Goal: Task Accomplishment & Management: Complete application form

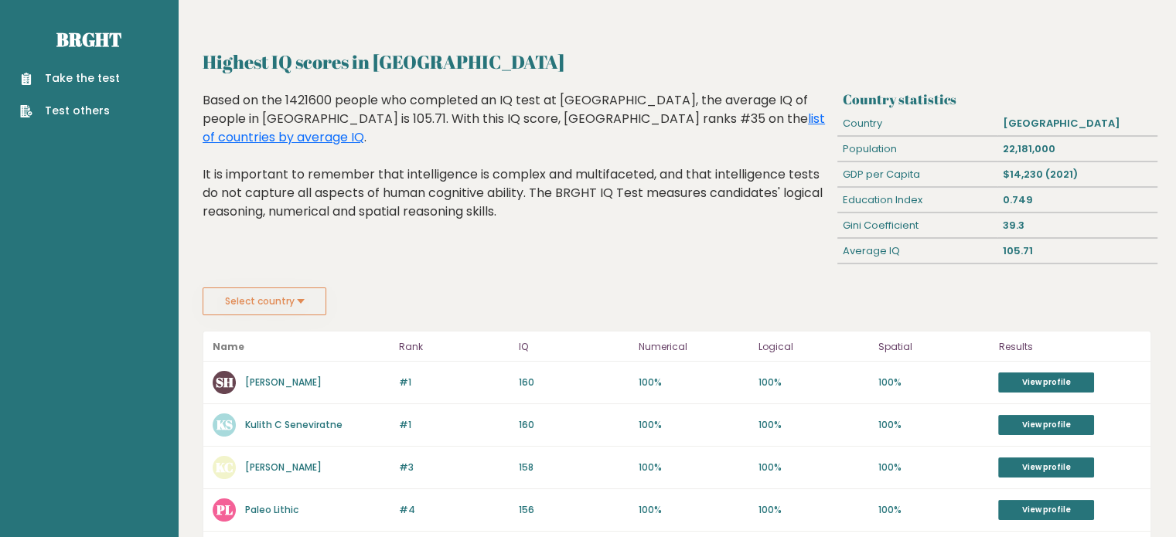
click at [1025, 126] on div "Sri Lanka" at bounding box center [1078, 123] width 160 height 25
click at [668, 120] on link "list of countries by average IQ" at bounding box center [514, 128] width 622 height 36
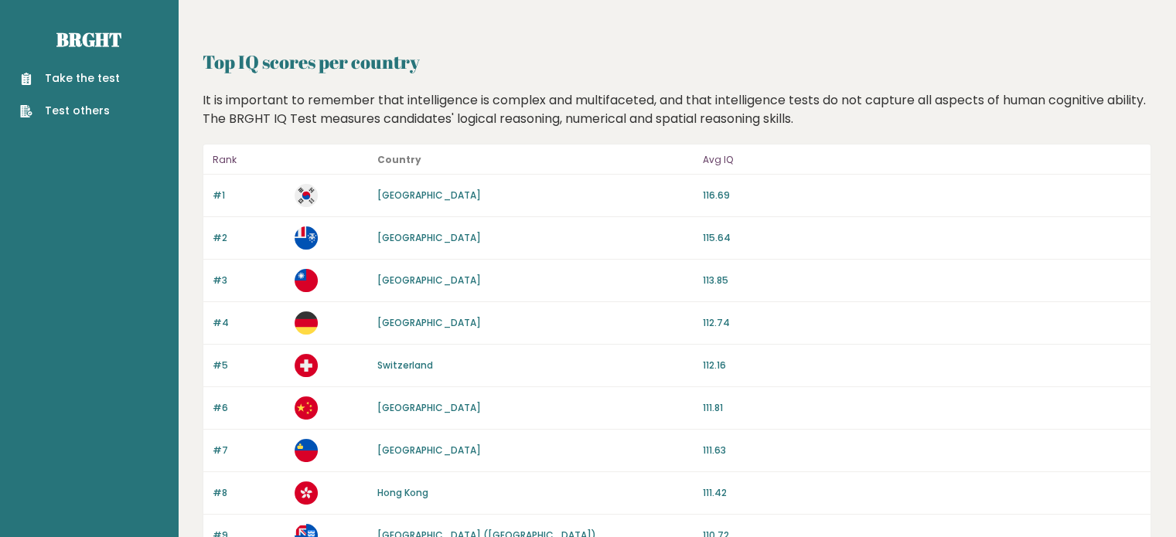
click at [87, 77] on link "Take the test" at bounding box center [70, 78] width 100 height 16
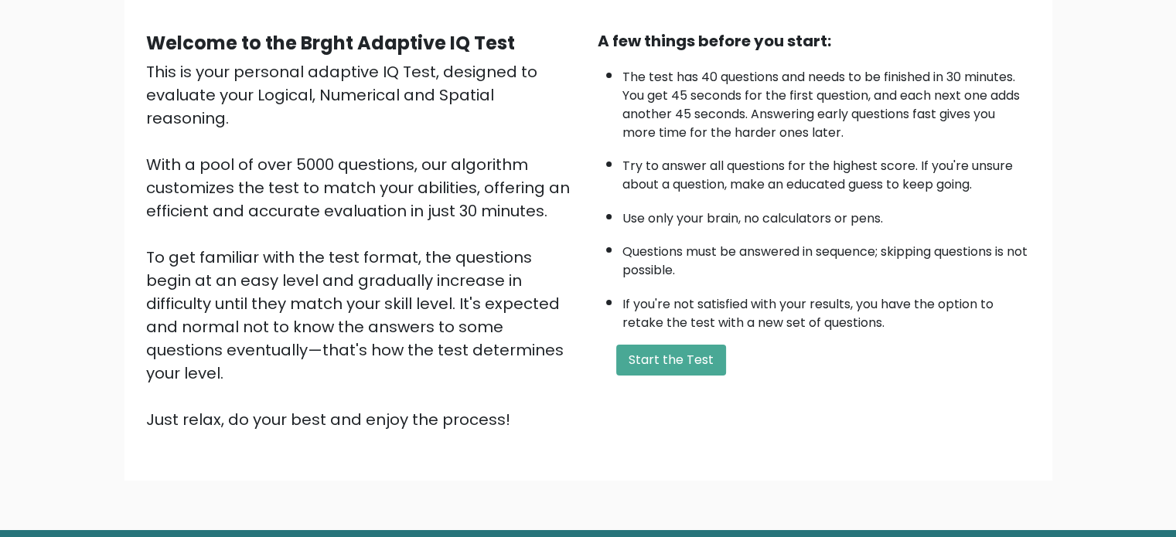
scroll to position [170, 0]
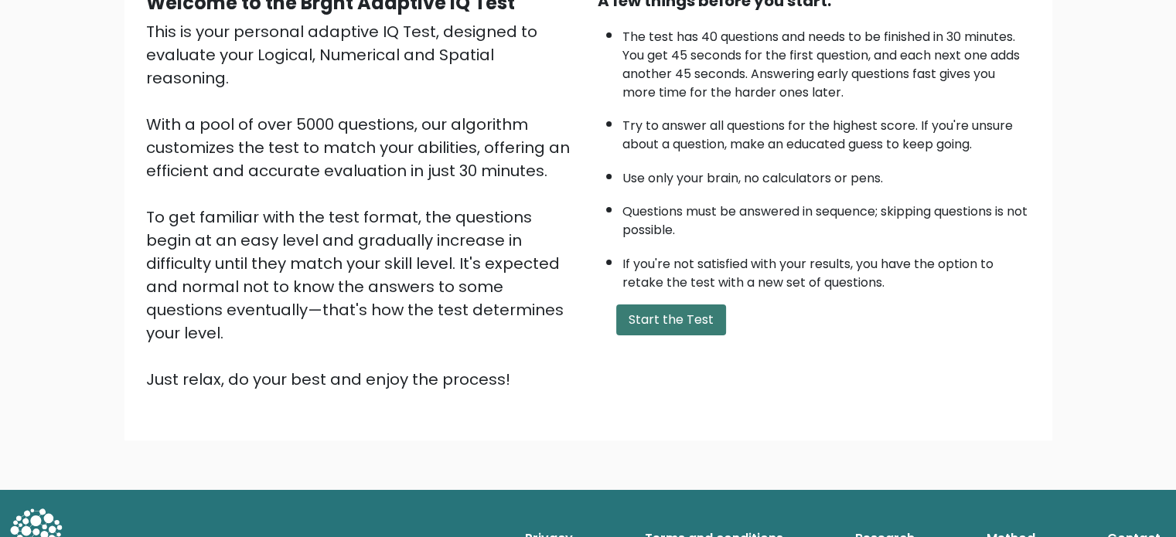
click at [646, 315] on button "Start the Test" at bounding box center [671, 320] width 110 height 31
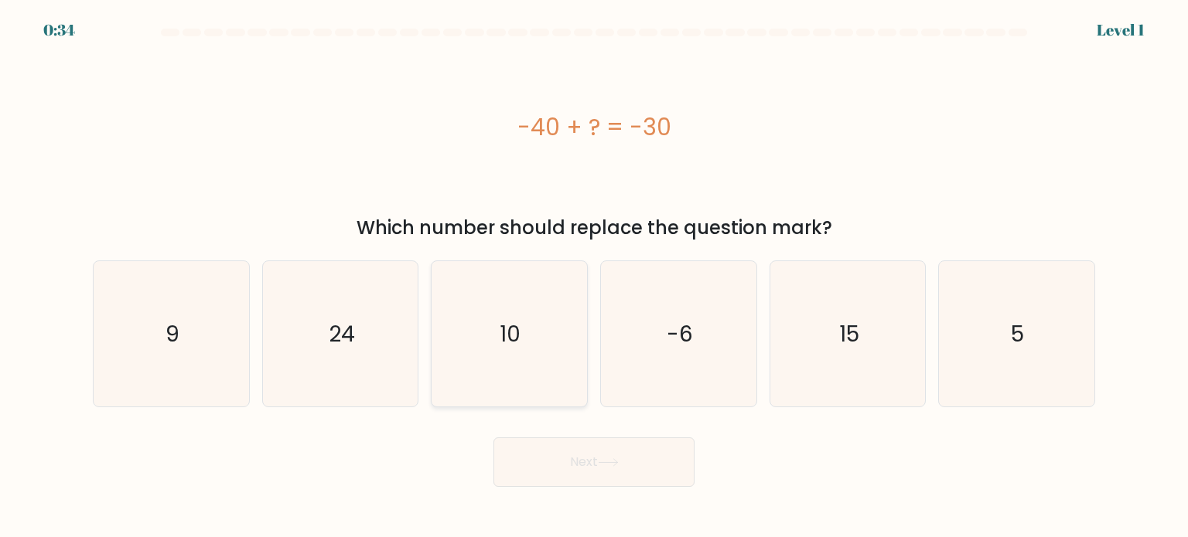
click at [520, 336] on text "10" at bounding box center [510, 333] width 21 height 31
click at [594, 277] on input "c. 10" at bounding box center [594, 273] width 1 height 8
radio input "true"
click at [603, 479] on button "Next" at bounding box center [593, 462] width 201 height 49
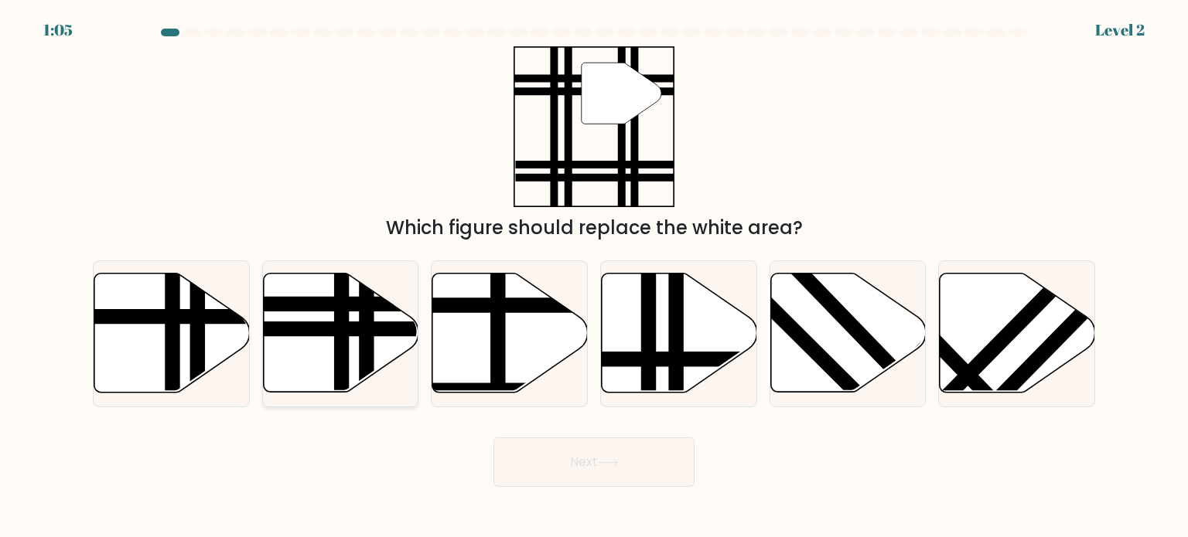
click at [342, 336] on line at bounding box center [342, 398] width 0 height 313
click at [594, 277] on input "b." at bounding box center [594, 273] width 1 height 8
radio input "true"
click at [609, 458] on button "Next" at bounding box center [593, 462] width 201 height 49
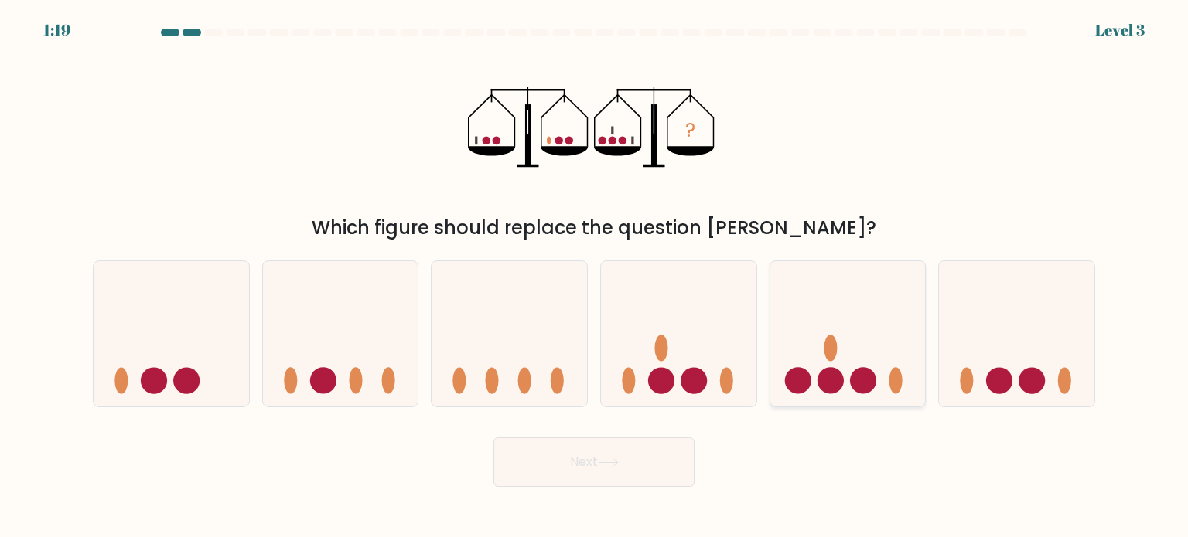
click at [841, 398] on icon at bounding box center [847, 334] width 155 height 128
click at [595, 277] on input "e." at bounding box center [594, 273] width 1 height 8
radio input "true"
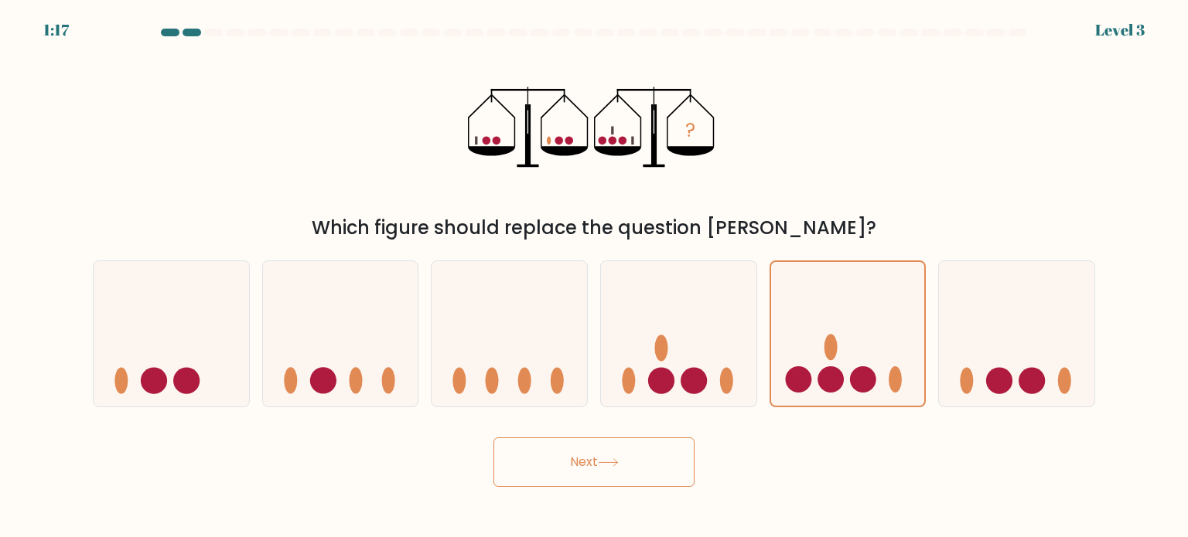
click at [650, 474] on button "Next" at bounding box center [593, 462] width 201 height 49
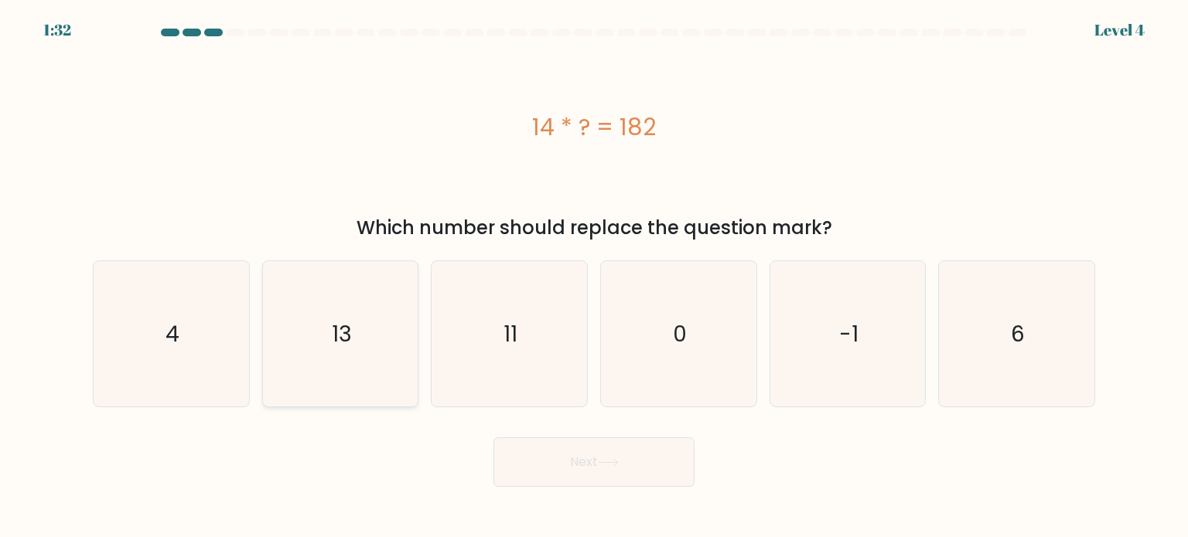
click at [354, 344] on icon "13" at bounding box center [340, 333] width 145 height 145
click at [594, 277] on input "b. 13" at bounding box center [594, 273] width 1 height 8
radio input "true"
click at [579, 455] on button "Next" at bounding box center [593, 462] width 201 height 49
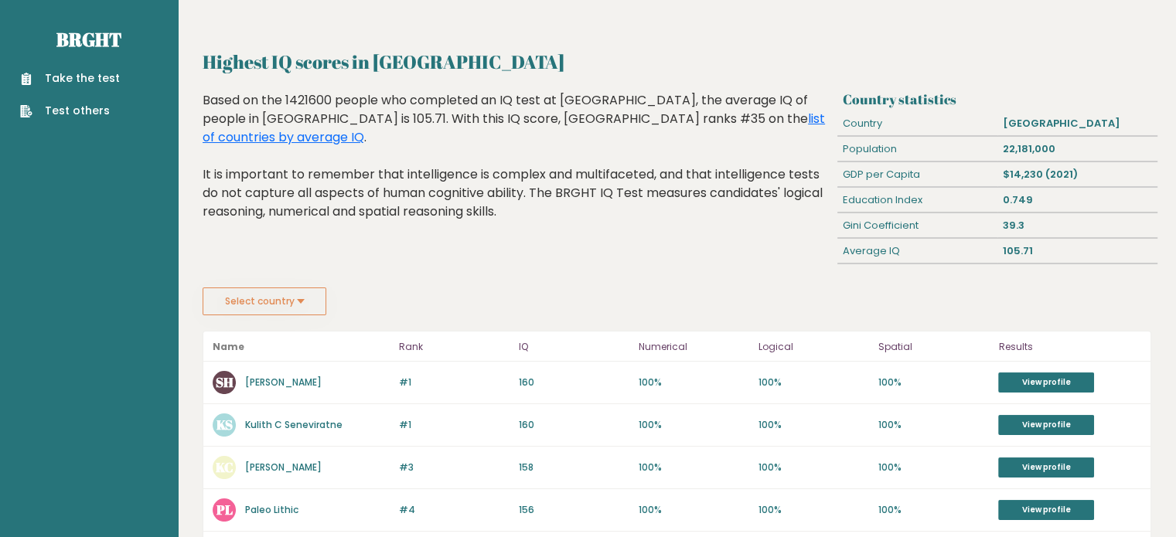
click at [102, 77] on link "Take the test" at bounding box center [70, 78] width 100 height 16
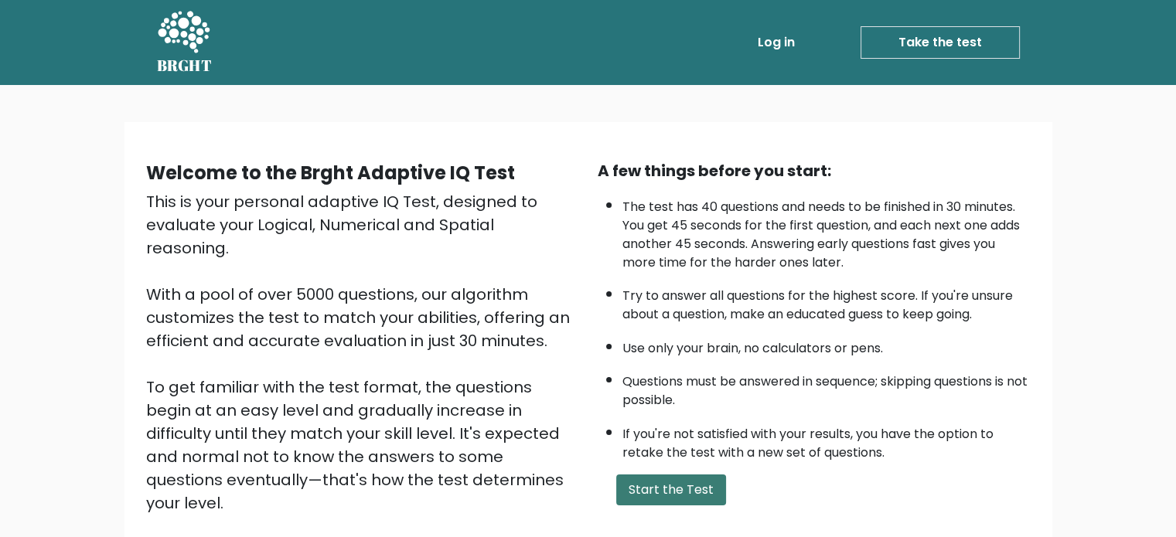
click at [653, 493] on button "Start the Test" at bounding box center [671, 490] width 110 height 31
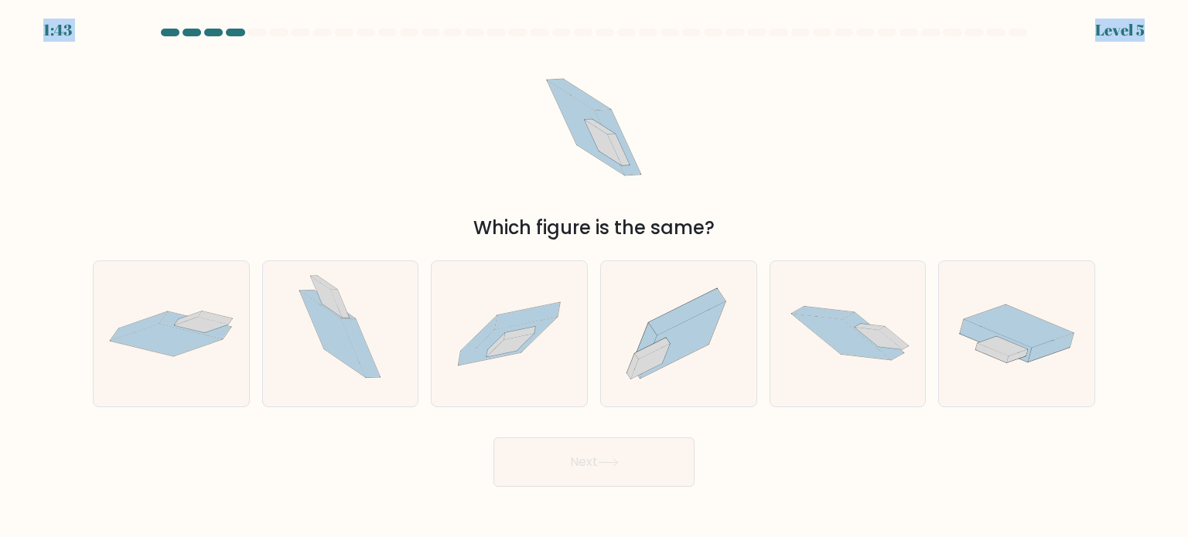
drag, startPoint x: 223, startPoint y: 27, endPoint x: 203, endPoint y: 38, distance: 22.2
click at [203, 38] on body "1:43 Level 5" at bounding box center [594, 268] width 1188 height 537
click at [210, 33] on div at bounding box center [213, 33] width 19 height 8
click at [770, 356] on icon at bounding box center [847, 333] width 155 height 104
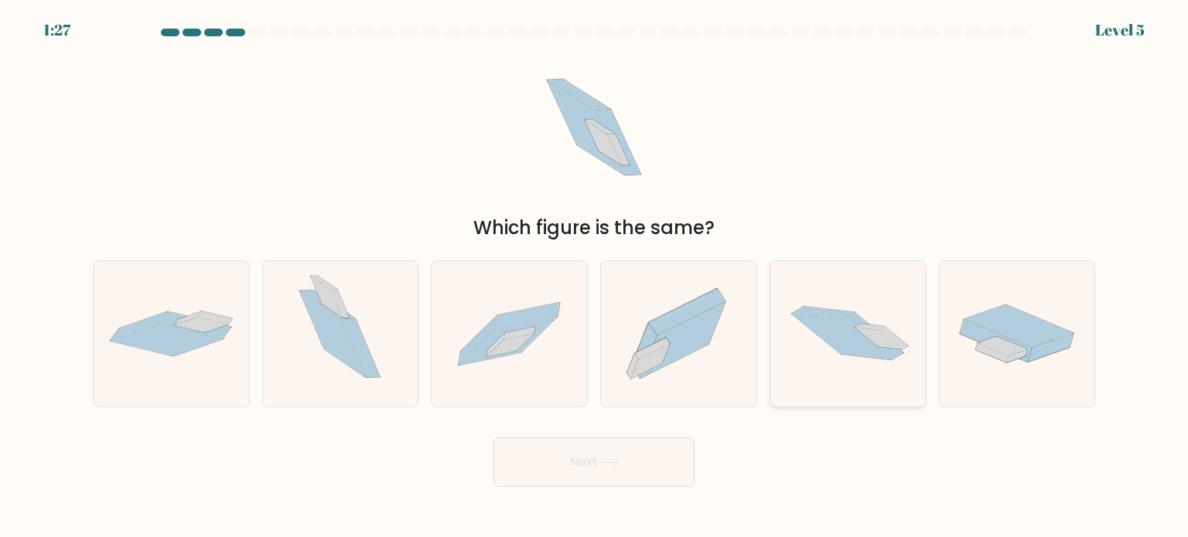
click at [595, 277] on input "e." at bounding box center [594, 273] width 1 height 8
radio input "true"
click at [495, 485] on button "Next" at bounding box center [593, 462] width 201 height 49
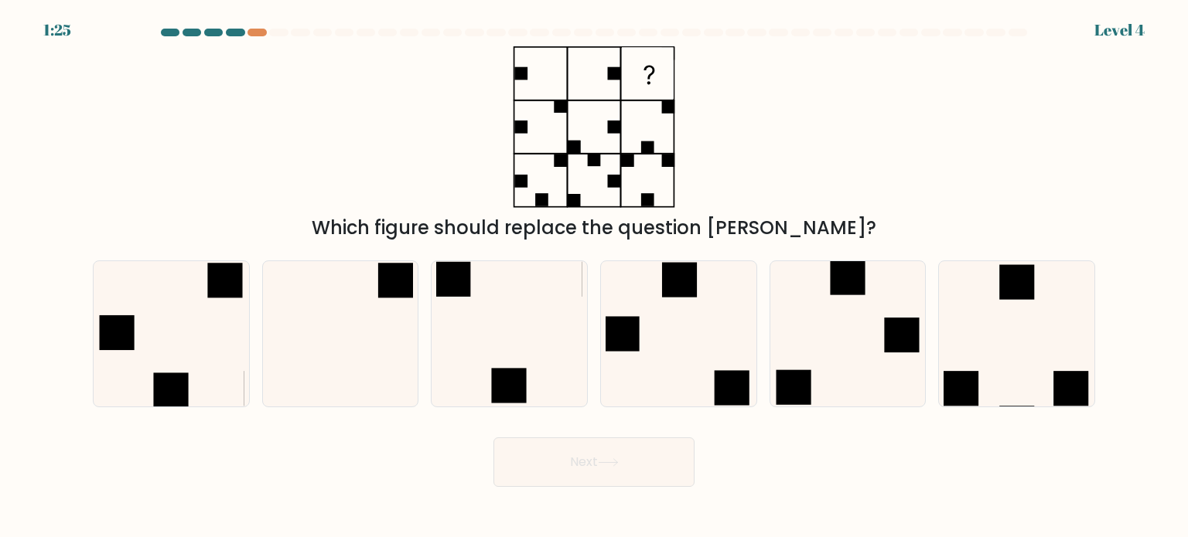
click at [570, 476] on button "Next" at bounding box center [593, 462] width 201 height 49
click at [390, 217] on div "Which figure should replace the question [PERSON_NAME]?" at bounding box center [594, 228] width 984 height 28
click at [364, 328] on icon at bounding box center [340, 333] width 145 height 145
click at [594, 277] on input "b." at bounding box center [594, 273] width 1 height 8
radio input "true"
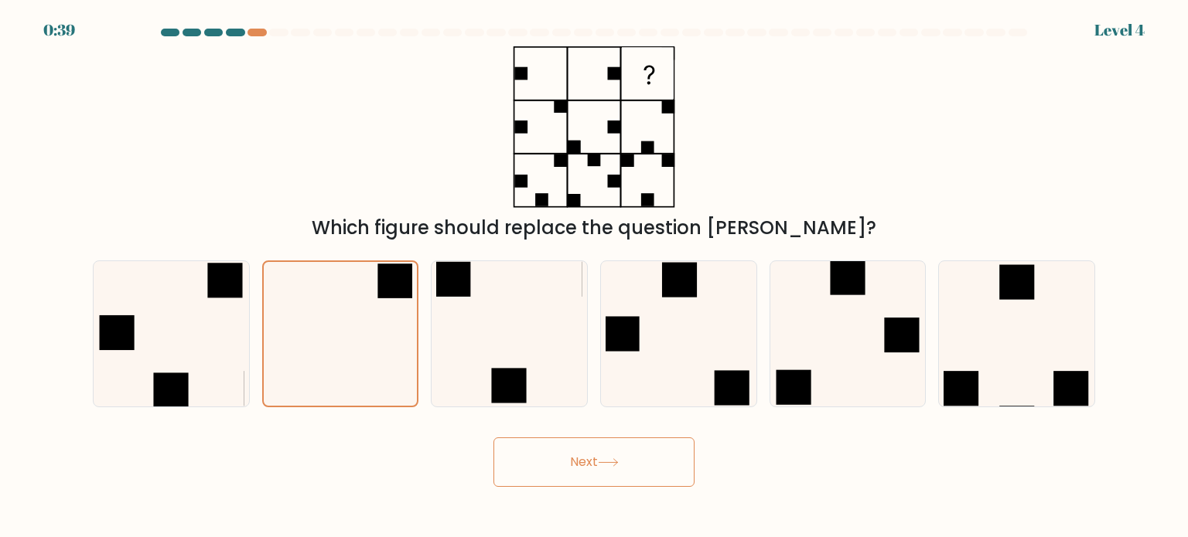
click at [640, 443] on button "Next" at bounding box center [593, 462] width 201 height 49
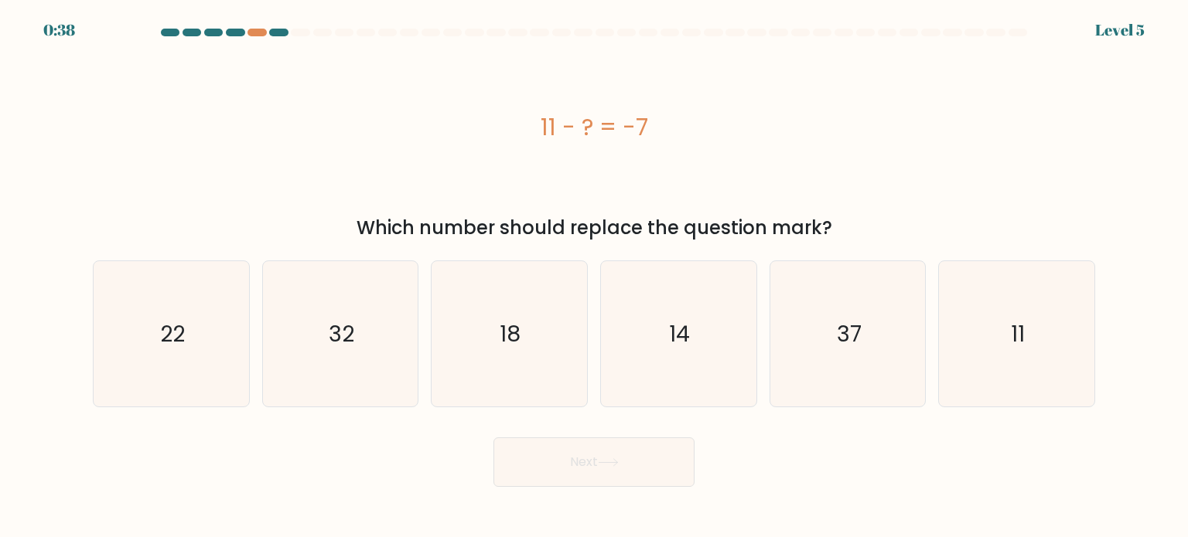
click at [584, 484] on button "Next" at bounding box center [593, 462] width 201 height 49
click at [460, 182] on div "11 - ? = -7" at bounding box center [594, 127] width 1002 height 162
click at [524, 305] on icon "18" at bounding box center [508, 333] width 145 height 145
click at [594, 277] on input "c. 18" at bounding box center [594, 273] width 1 height 8
radio input "true"
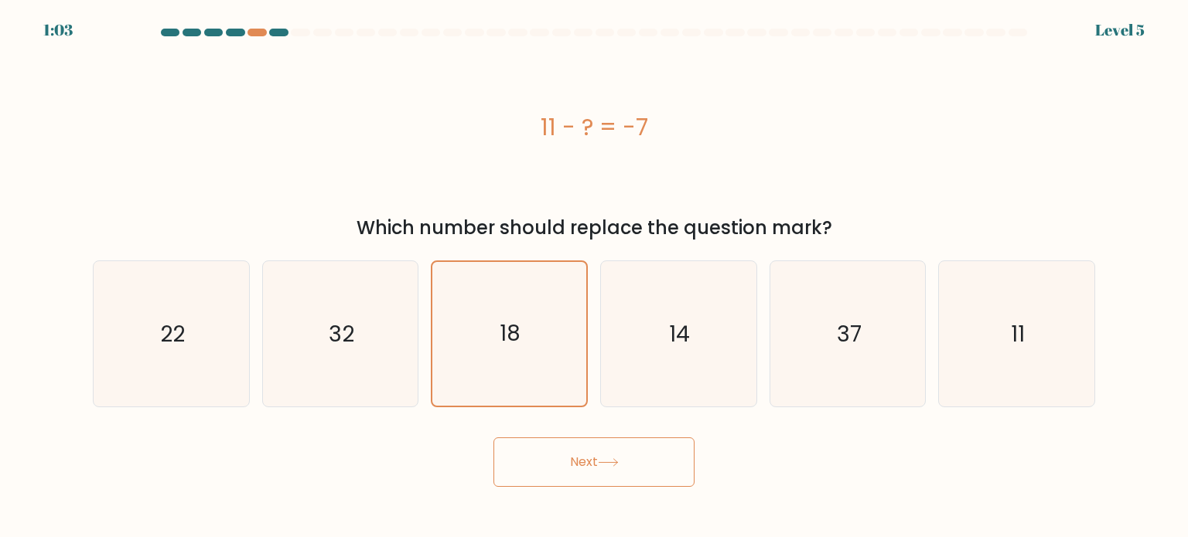
click at [581, 455] on button "Next" at bounding box center [593, 462] width 201 height 49
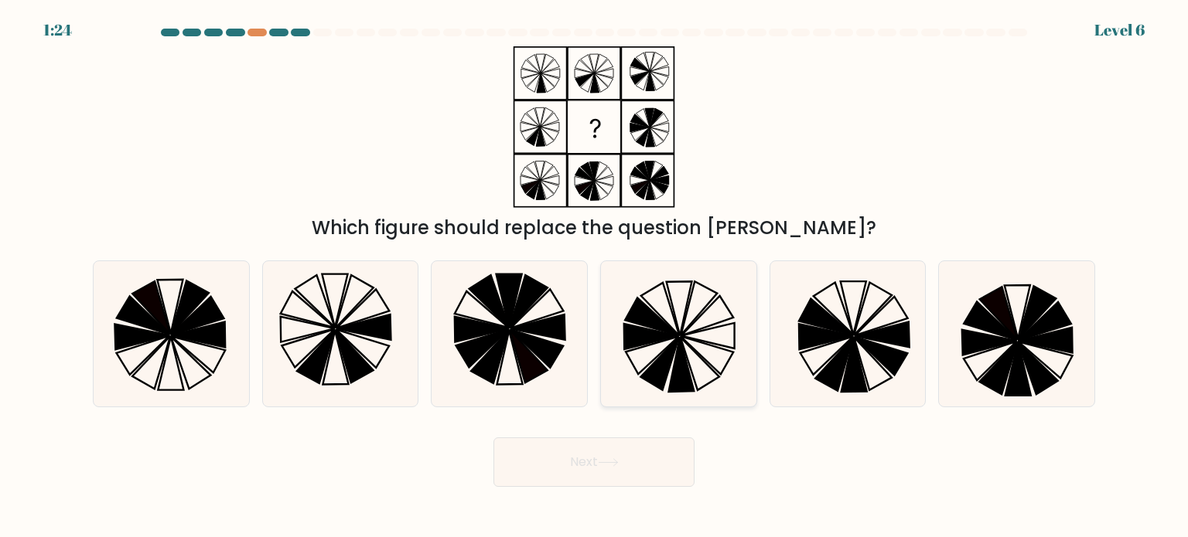
click at [703, 342] on icon at bounding box center [707, 336] width 54 height 26
click at [595, 277] on input "d." at bounding box center [594, 273] width 1 height 8
radio input "true"
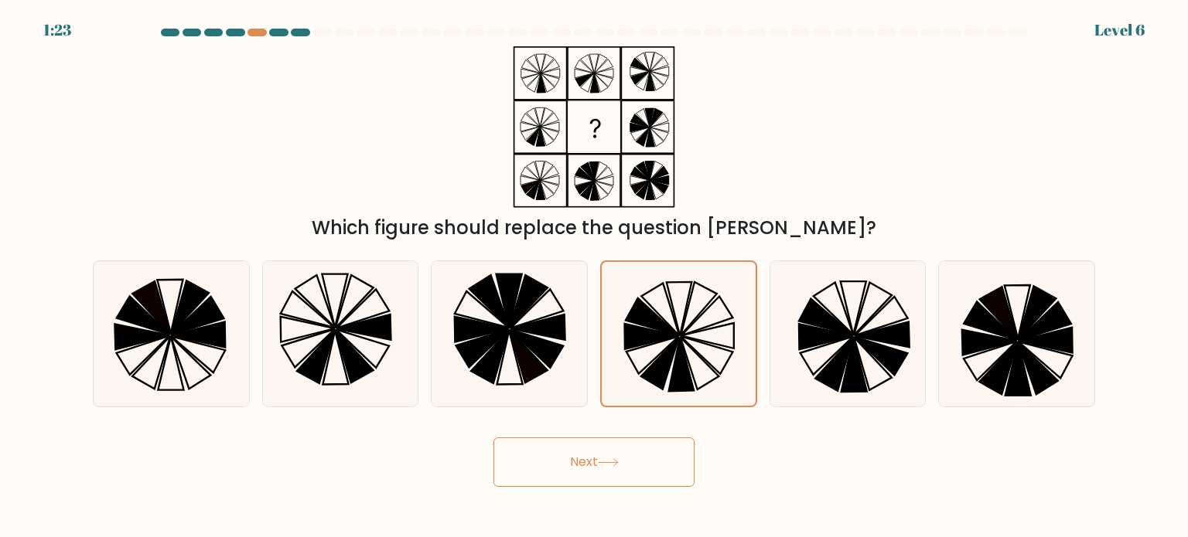
click at [615, 462] on icon at bounding box center [608, 463] width 21 height 9
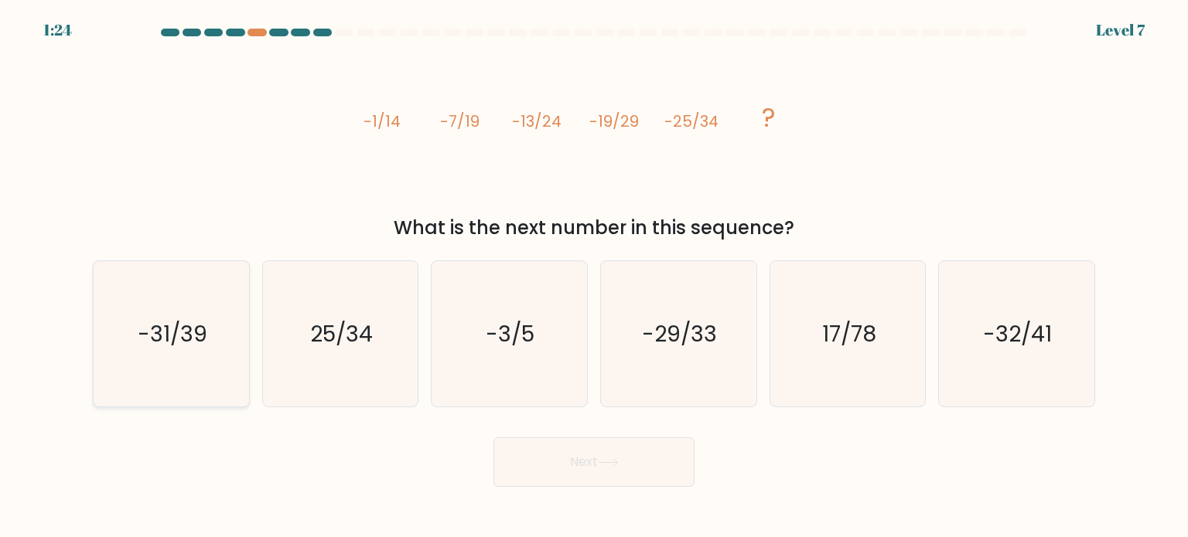
click at [204, 373] on icon "-31/39" at bounding box center [170, 333] width 145 height 145
click at [594, 277] on input "a. -31/39" at bounding box center [594, 273] width 1 height 8
radio input "true"
click at [563, 440] on button "Next" at bounding box center [593, 462] width 201 height 49
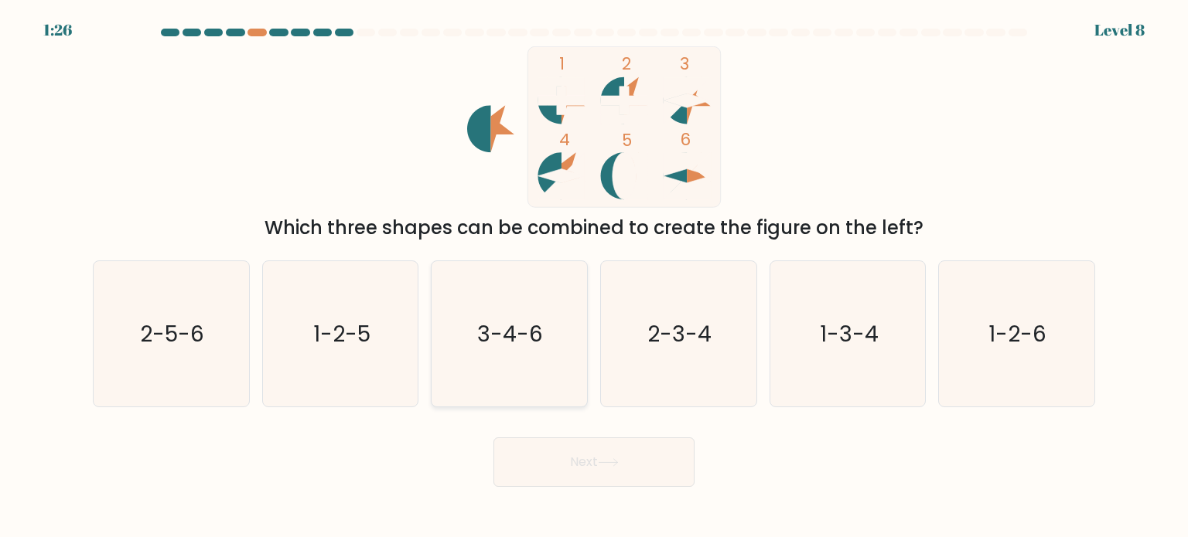
click at [531, 315] on icon "3-4-6" at bounding box center [508, 333] width 145 height 145
click at [594, 277] on input "c. 3-4-6" at bounding box center [594, 273] width 1 height 8
radio input "true"
click at [568, 484] on button "Next" at bounding box center [593, 462] width 201 height 49
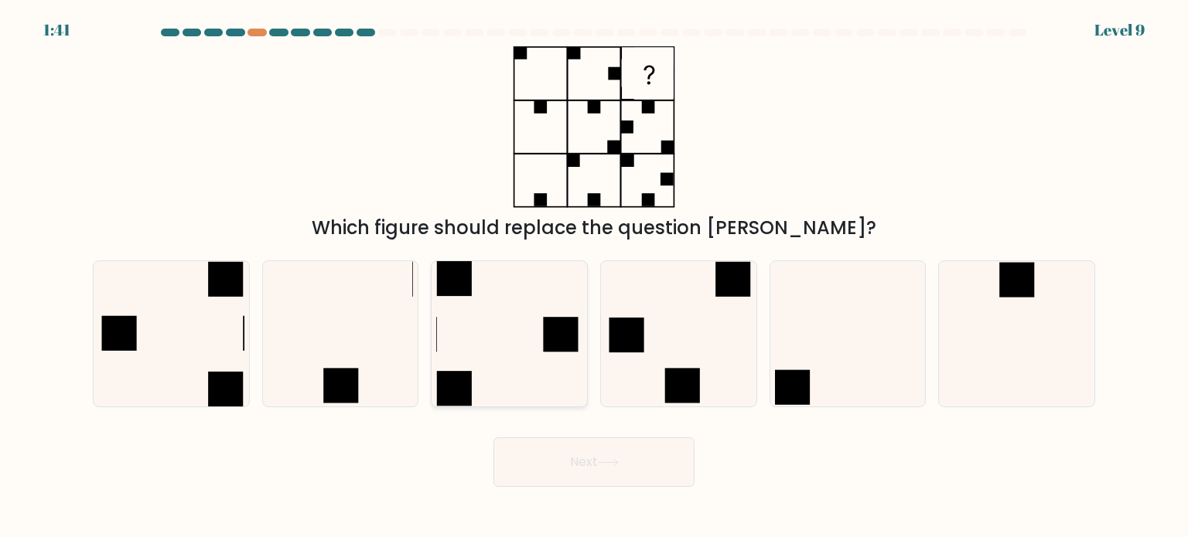
click at [467, 287] on rect at bounding box center [454, 278] width 35 height 35
click at [594, 277] on input "c." at bounding box center [594, 273] width 1 height 8
radio input "true"
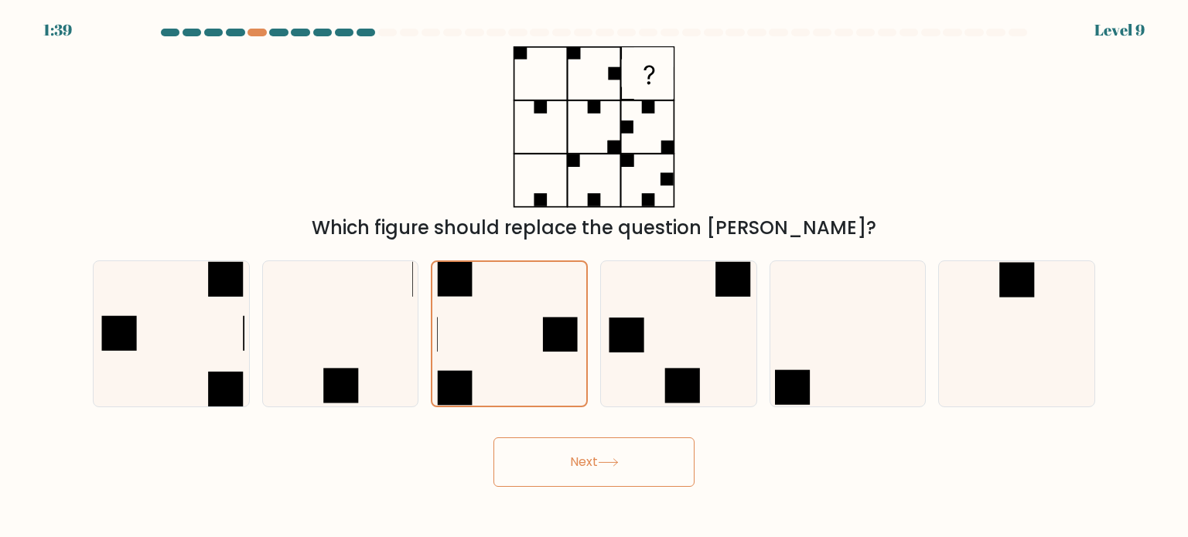
click at [575, 451] on button "Next" at bounding box center [593, 462] width 201 height 49
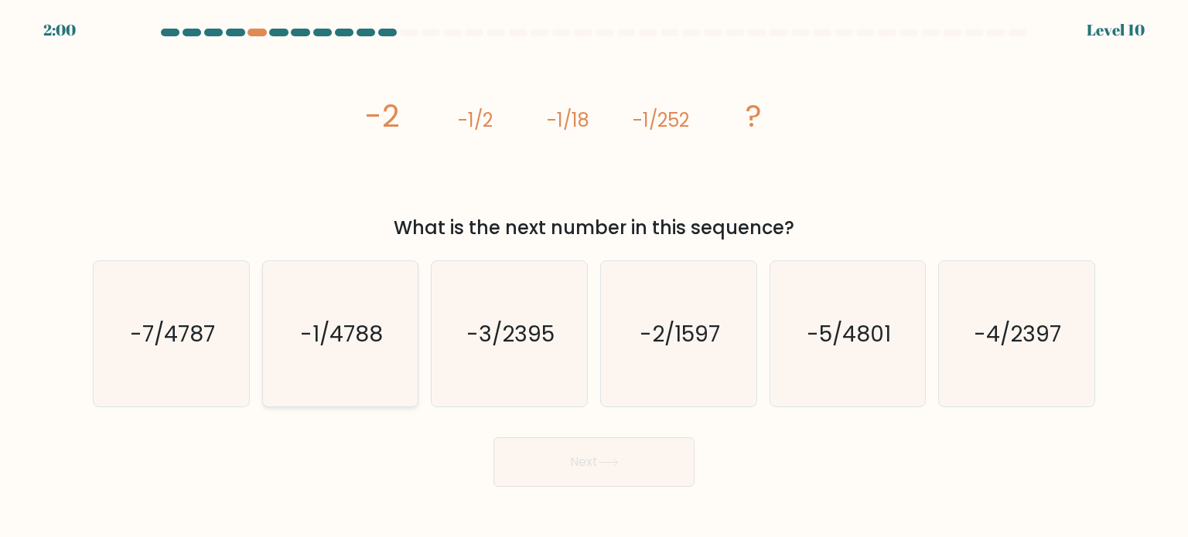
click at [337, 338] on text "-1/4788" at bounding box center [341, 333] width 83 height 31
click at [594, 277] on input "b. -1/4788" at bounding box center [594, 273] width 1 height 8
radio input "true"
click at [573, 469] on button "Next" at bounding box center [593, 462] width 201 height 49
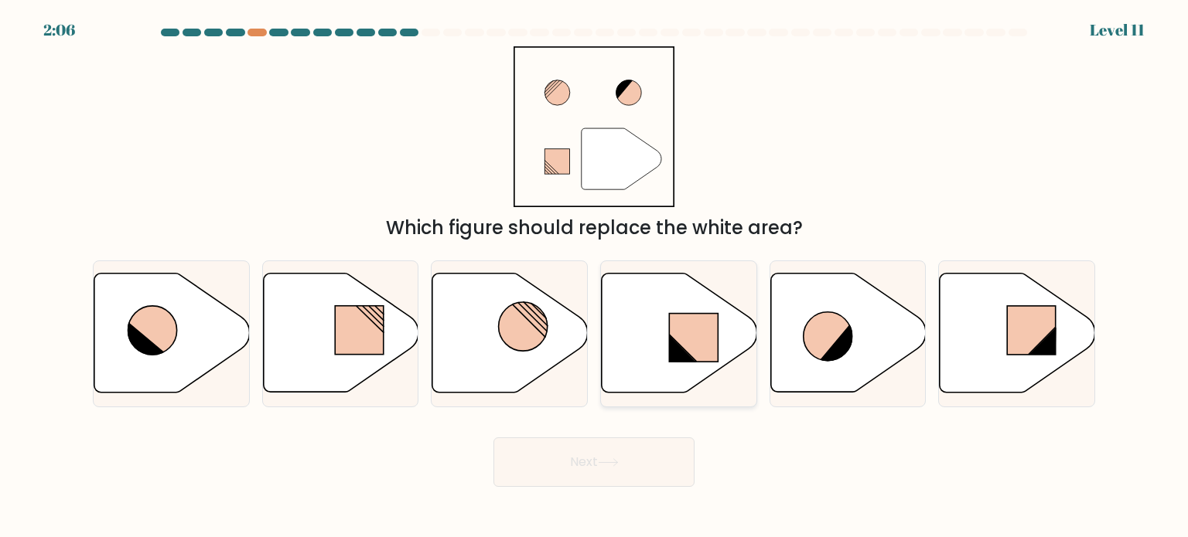
click at [702, 339] on rect at bounding box center [693, 338] width 49 height 48
click at [595, 277] on input "d." at bounding box center [594, 273] width 1 height 8
radio input "true"
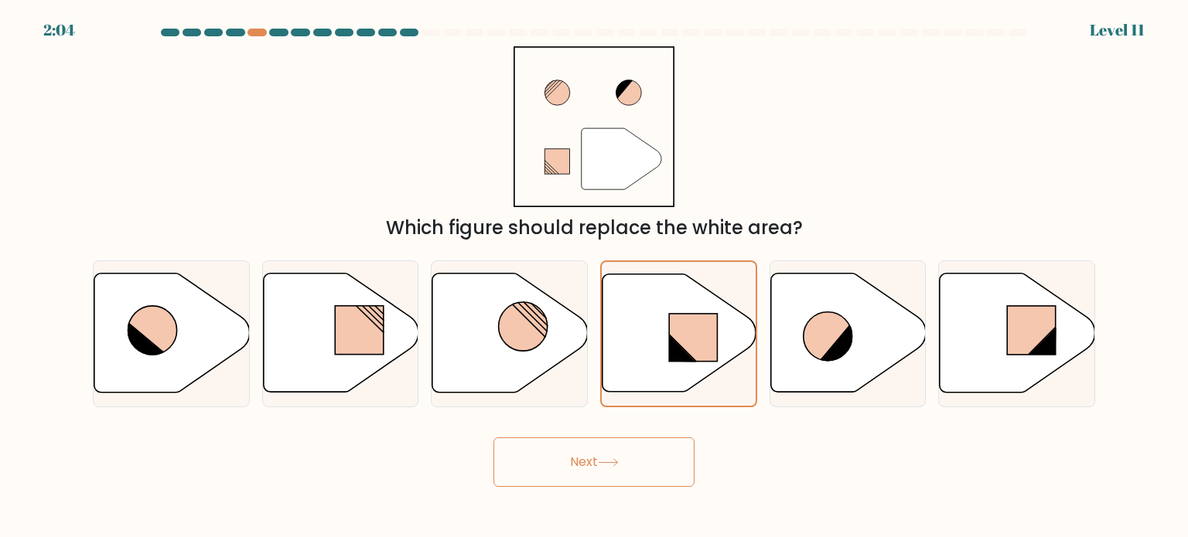
click at [592, 451] on button "Next" at bounding box center [593, 462] width 201 height 49
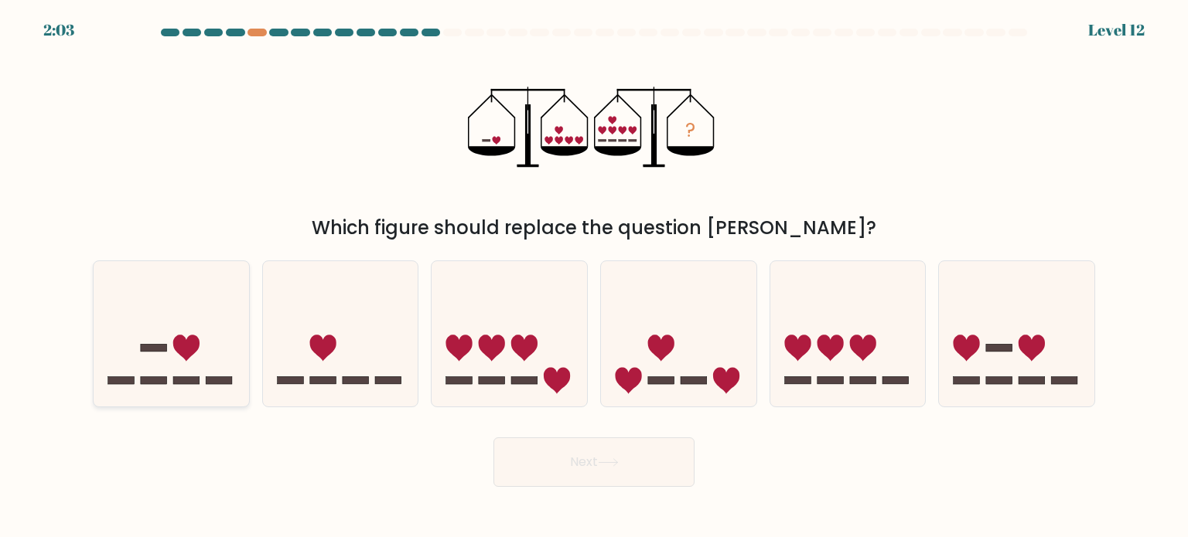
click at [118, 331] on icon at bounding box center [171, 334] width 155 height 128
click at [594, 277] on input "a." at bounding box center [594, 273] width 1 height 8
radio input "true"
click at [648, 442] on button "Next" at bounding box center [593, 462] width 201 height 49
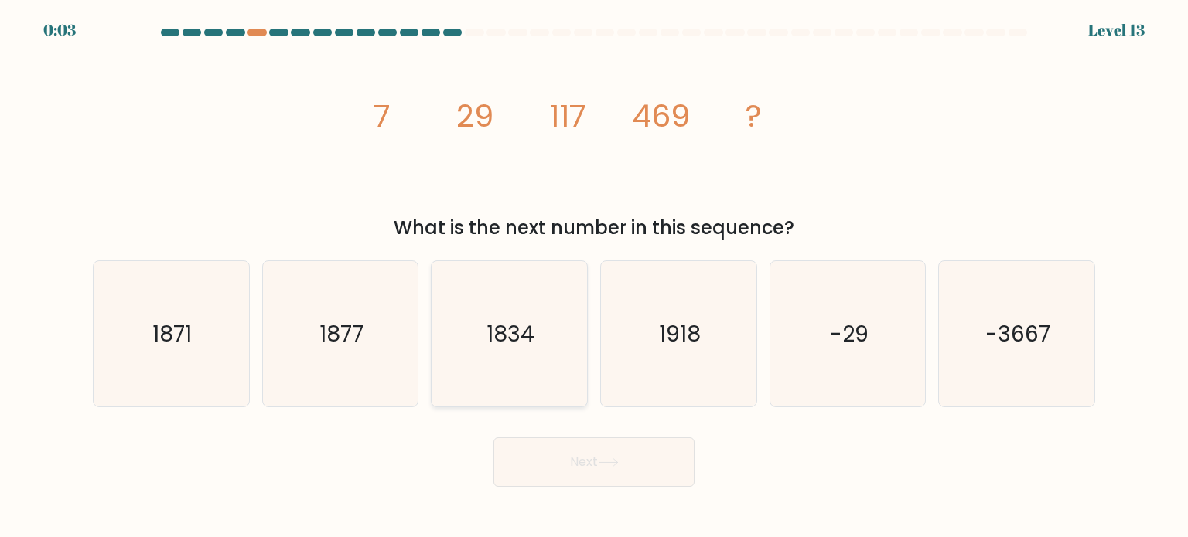
click at [511, 336] on text "1834" at bounding box center [511, 333] width 48 height 31
click at [594, 277] on input "c. 1834" at bounding box center [594, 273] width 1 height 8
radio input "true"
click at [547, 448] on button "Next" at bounding box center [593, 462] width 201 height 49
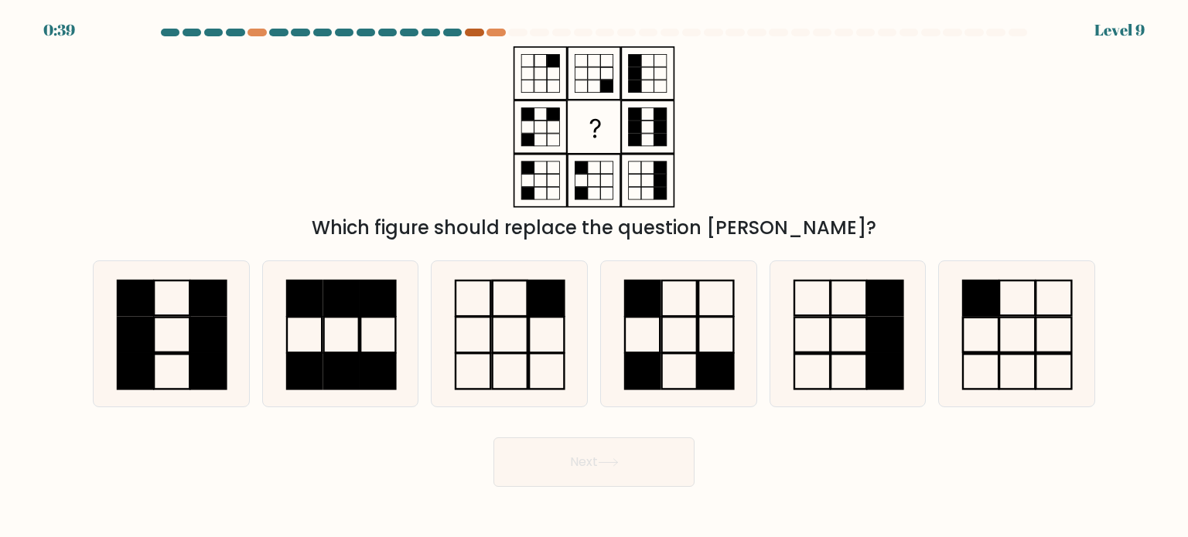
click at [476, 32] on div at bounding box center [474, 33] width 19 height 8
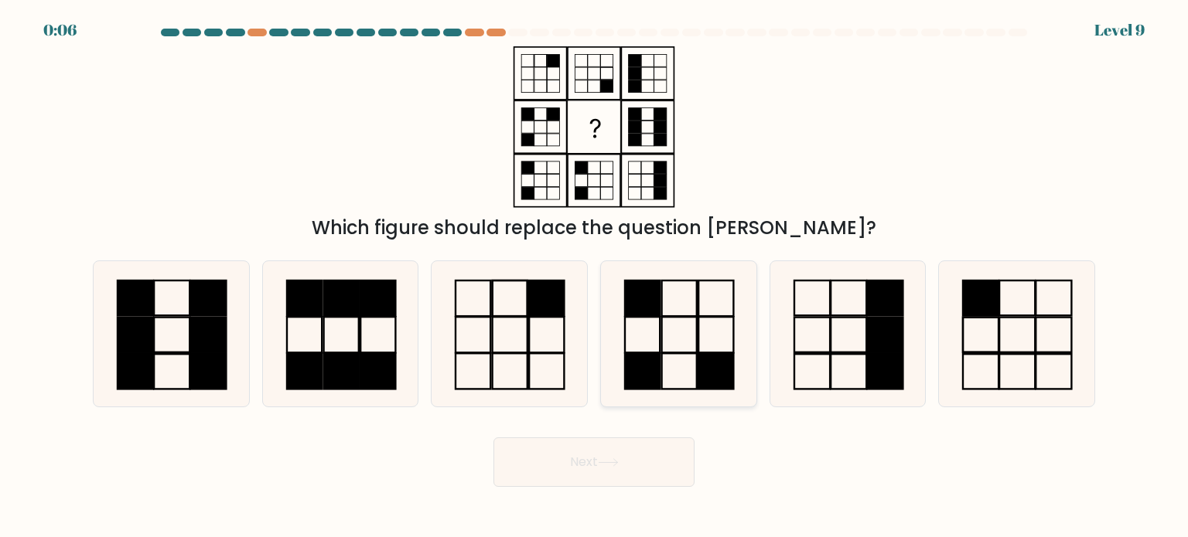
click at [677, 345] on icon at bounding box center [677, 333] width 145 height 145
click at [595, 277] on input "d." at bounding box center [594, 273] width 1 height 8
radio input "true"
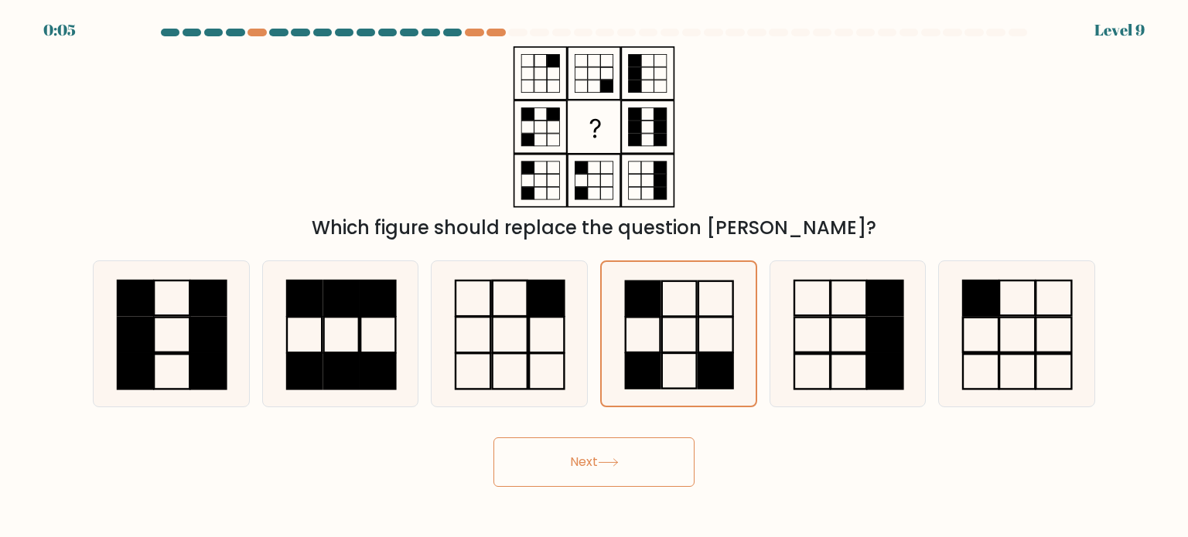
click at [606, 466] on icon at bounding box center [608, 463] width 21 height 9
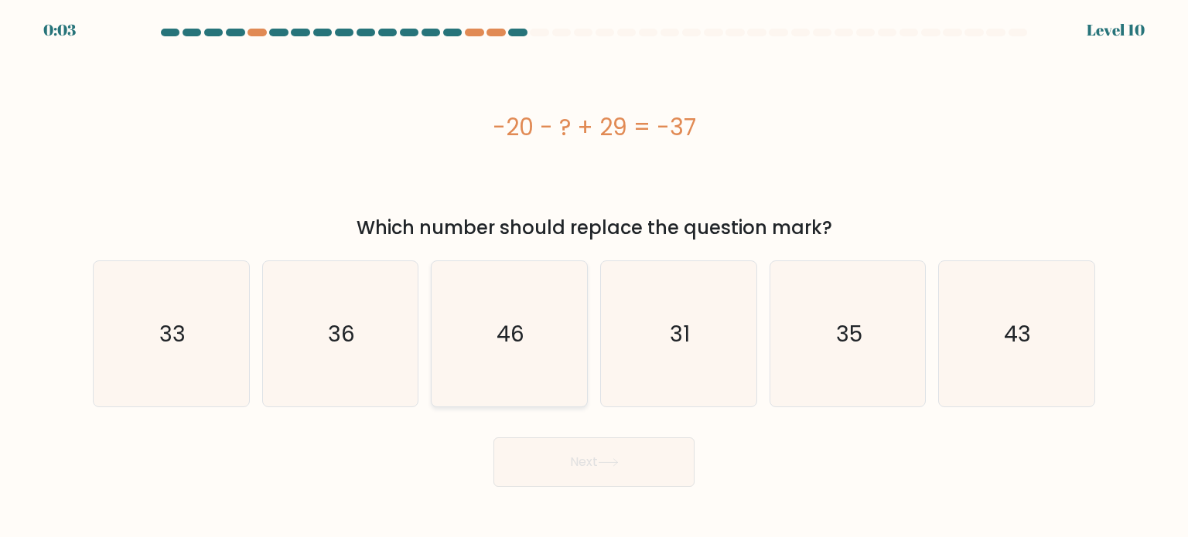
click at [529, 305] on icon "46" at bounding box center [508, 333] width 145 height 145
click at [594, 277] on input "c. 46" at bounding box center [594, 273] width 1 height 8
radio input "true"
click at [544, 459] on button "Next" at bounding box center [593, 462] width 201 height 49
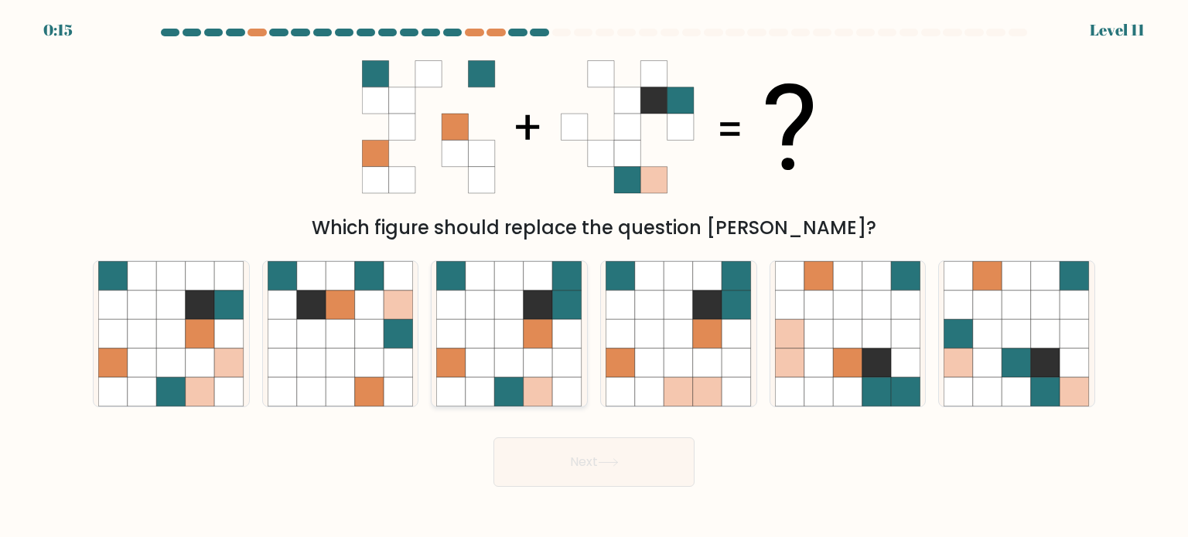
click at [541, 390] on icon at bounding box center [538, 391] width 29 height 29
click at [594, 277] on input "c." at bounding box center [594, 273] width 1 height 8
radio input "true"
click at [598, 469] on button "Next" at bounding box center [593, 462] width 201 height 49
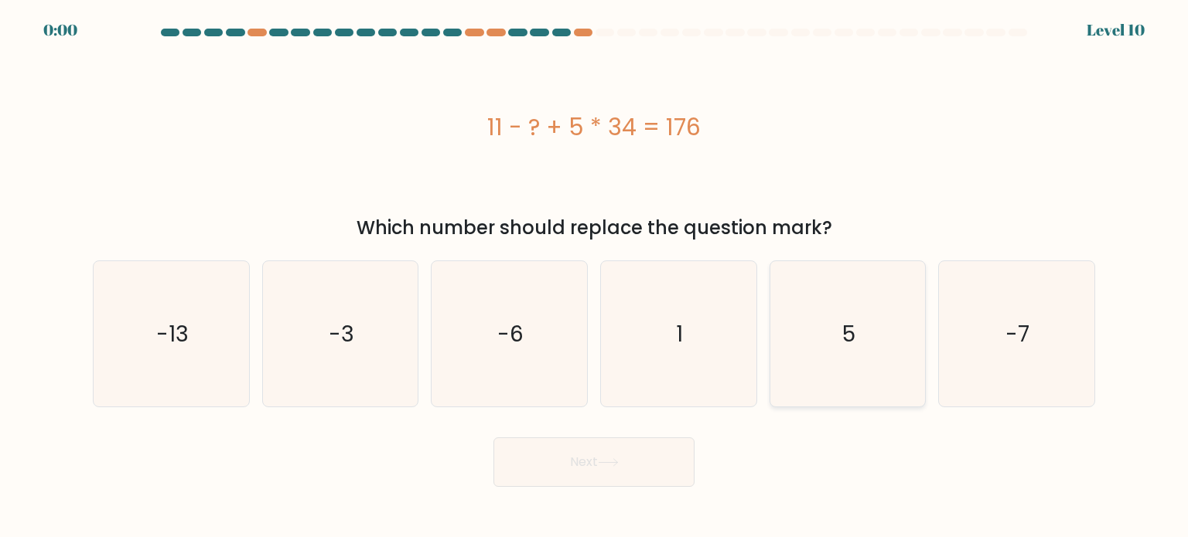
click at [812, 284] on icon "5" at bounding box center [847, 333] width 145 height 145
click at [595, 277] on input "e. 5" at bounding box center [594, 273] width 1 height 8
radio input "true"
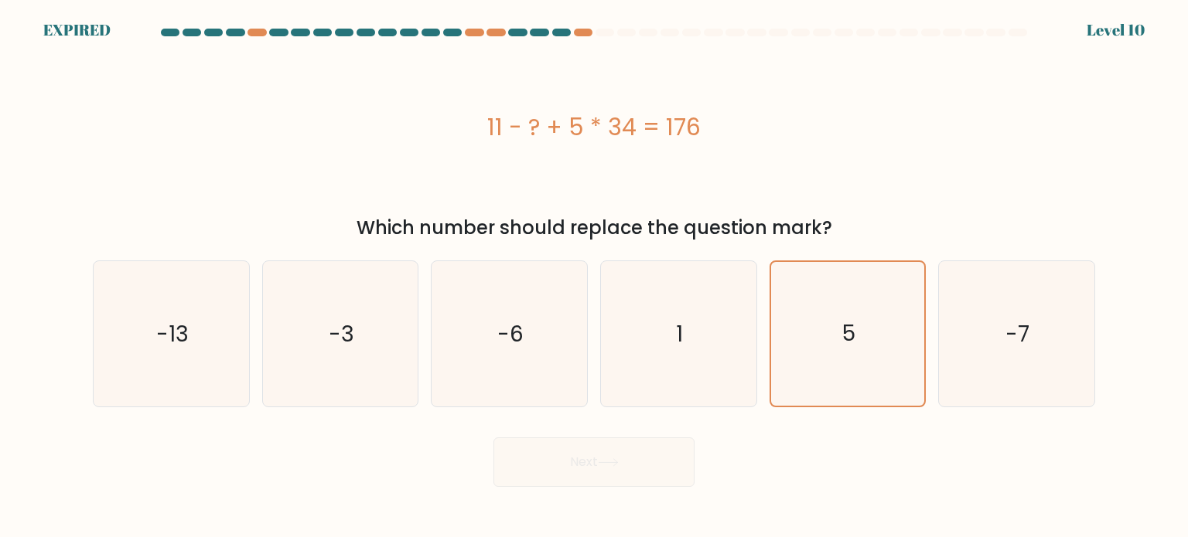
click at [616, 462] on div "Next" at bounding box center [594, 456] width 1021 height 61
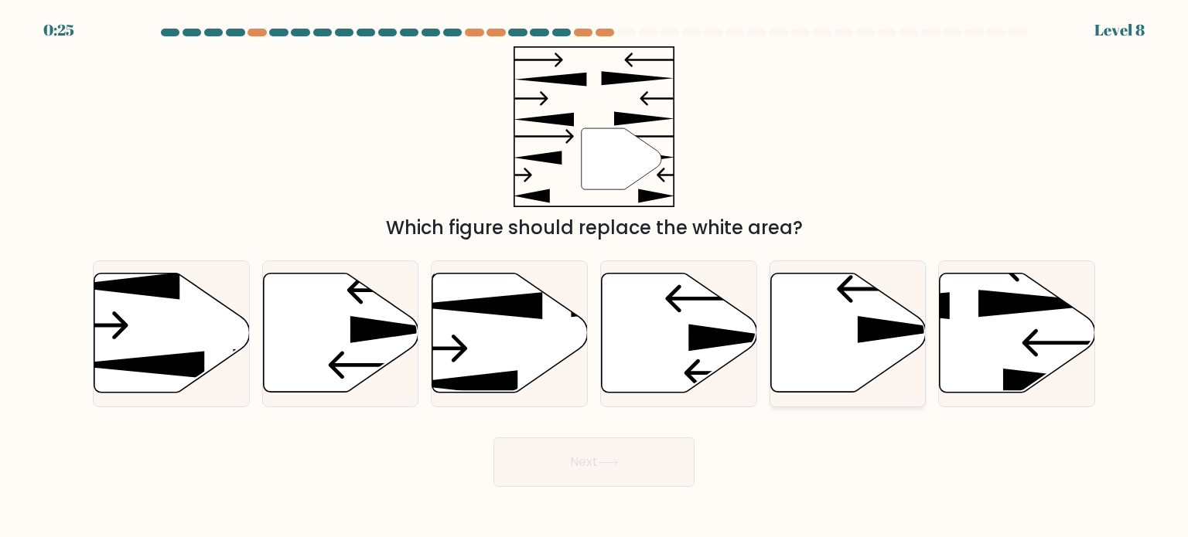
click at [880, 333] on icon at bounding box center [905, 329] width 94 height 27
click at [595, 277] on input "e." at bounding box center [594, 273] width 1 height 8
radio input "true"
click at [642, 459] on button "Next" at bounding box center [593, 462] width 201 height 49
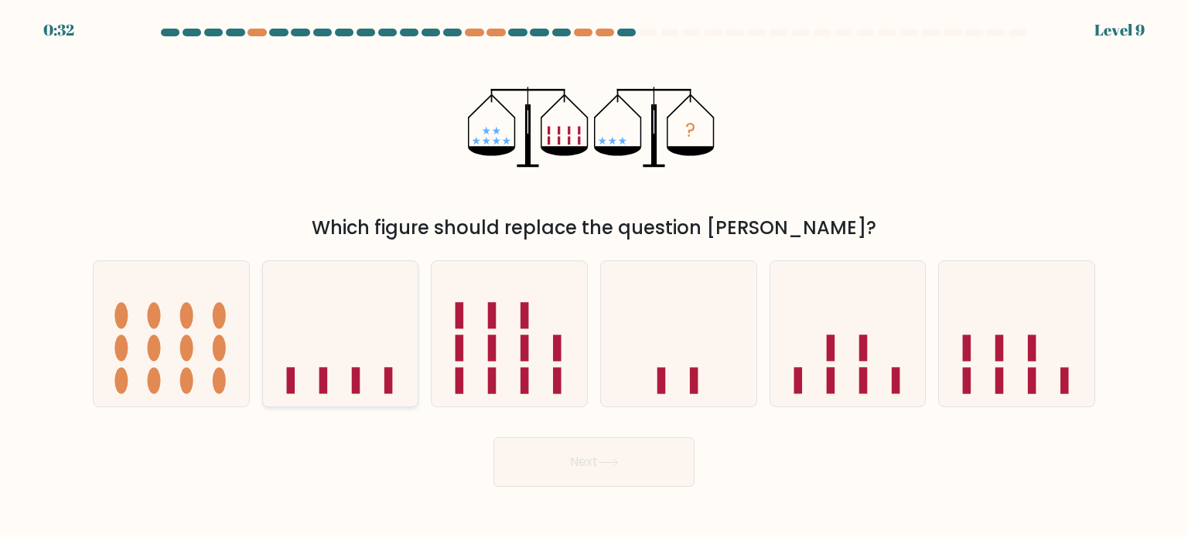
click at [345, 313] on icon at bounding box center [340, 334] width 155 height 128
click at [594, 277] on input "b." at bounding box center [594, 273] width 1 height 8
radio input "true"
click at [559, 459] on button "Next" at bounding box center [593, 462] width 201 height 49
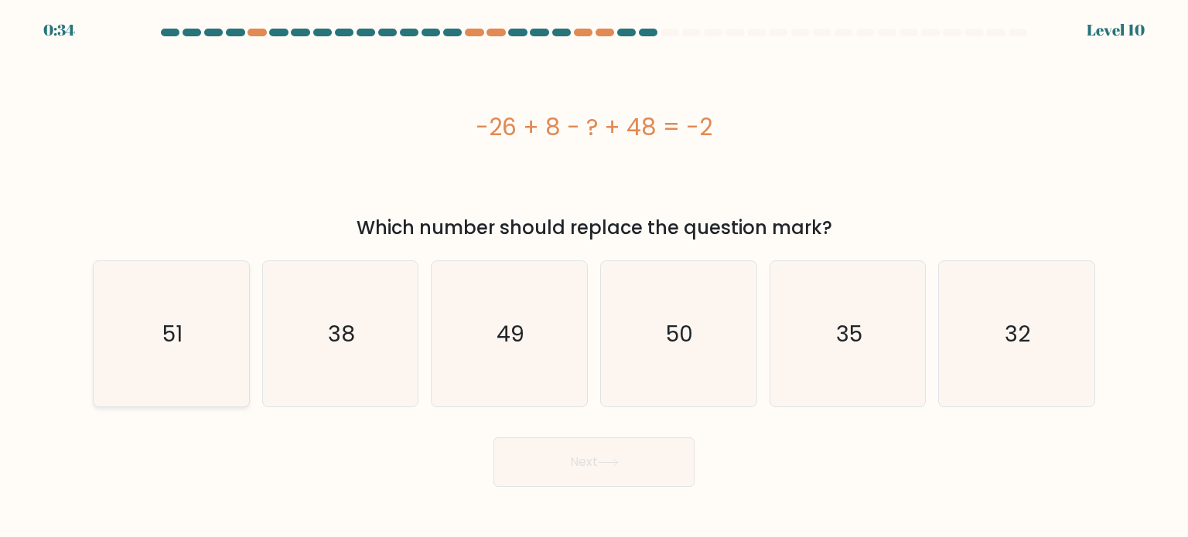
click at [197, 271] on icon "51" at bounding box center [170, 333] width 145 height 145
click at [594, 271] on input "a. 51" at bounding box center [594, 273] width 1 height 8
radio input "true"
click at [529, 445] on button "Next" at bounding box center [593, 462] width 201 height 49
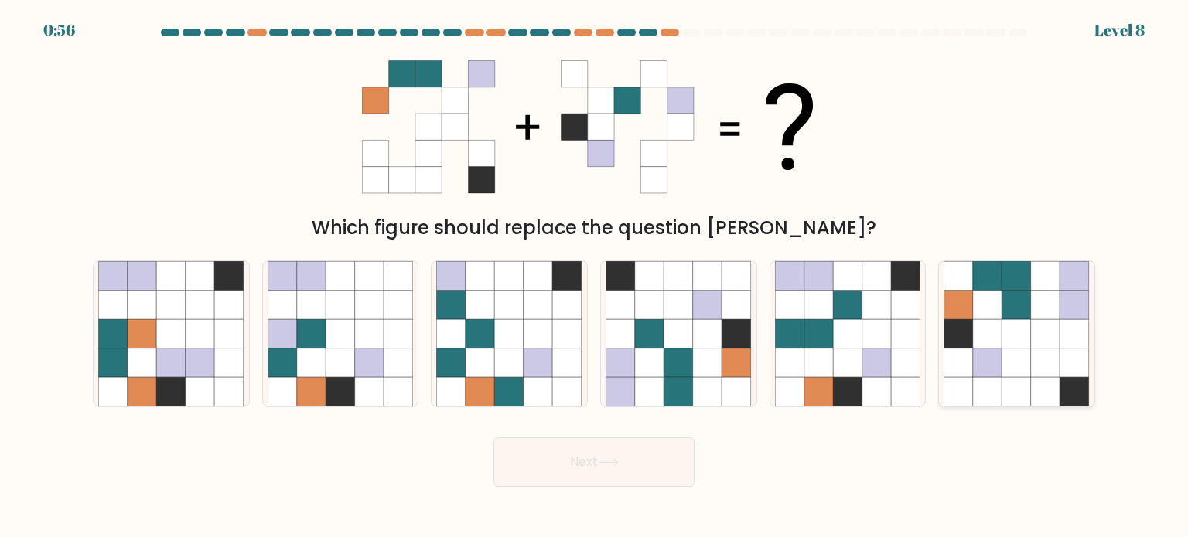
click at [1000, 305] on icon at bounding box center [987, 304] width 29 height 29
click at [595, 277] on input "f." at bounding box center [594, 273] width 1 height 8
radio input "true"
click at [646, 481] on button "Next" at bounding box center [593, 462] width 201 height 49
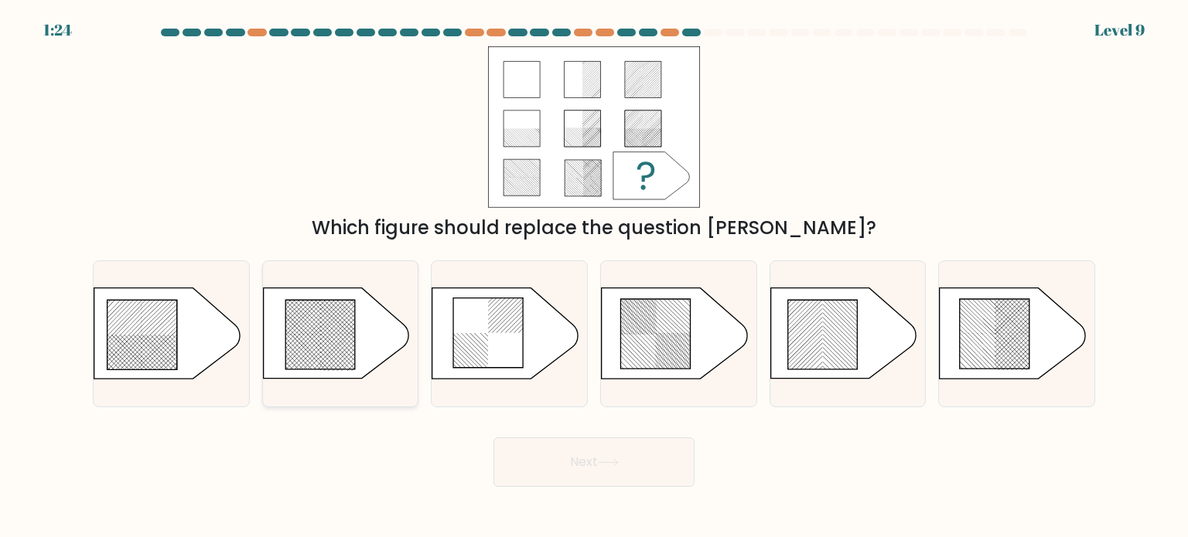
click at [354, 322] on rect at bounding box center [352, 319] width 612 height 595
click at [594, 277] on input "b." at bounding box center [594, 273] width 1 height 8
radio input "true"
click at [566, 474] on button "Next" at bounding box center [593, 462] width 201 height 49
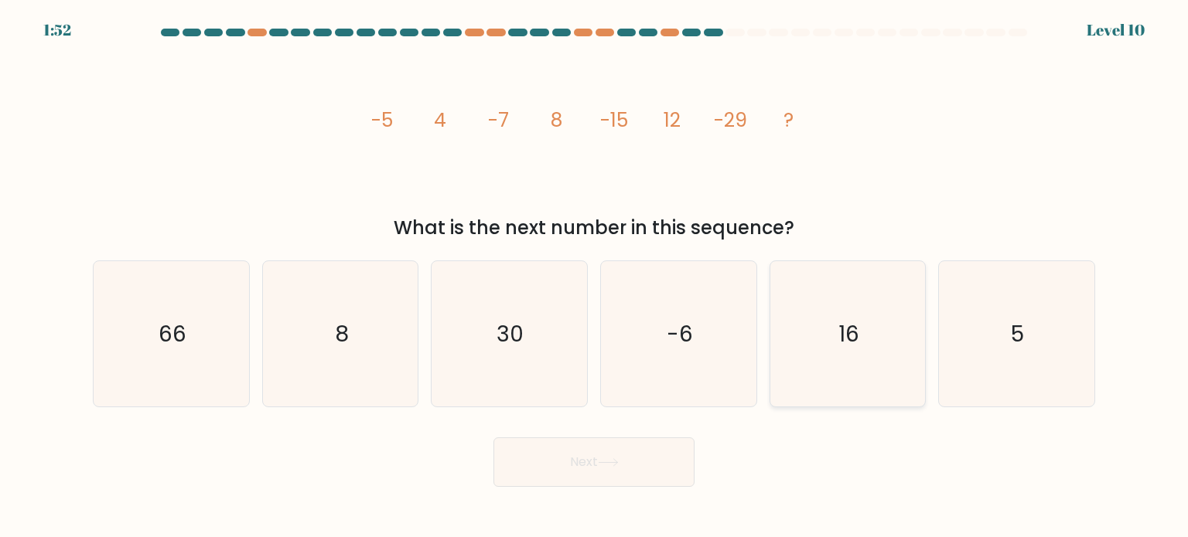
click at [863, 323] on icon "16" at bounding box center [847, 333] width 145 height 145
click at [595, 277] on input "e. 16" at bounding box center [594, 273] width 1 height 8
radio input "true"
click at [616, 459] on icon at bounding box center [608, 463] width 21 height 9
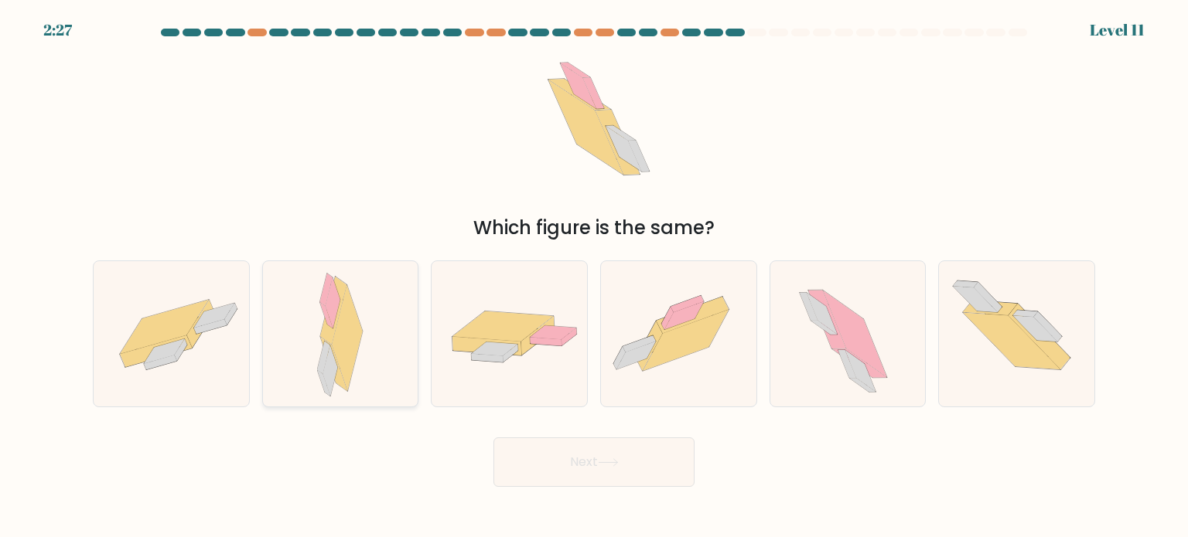
click at [356, 358] on icon at bounding box center [340, 333] width 46 height 145
click at [594, 277] on input "b." at bounding box center [594, 273] width 1 height 8
radio input "true"
click at [598, 448] on button "Next" at bounding box center [593, 462] width 201 height 49
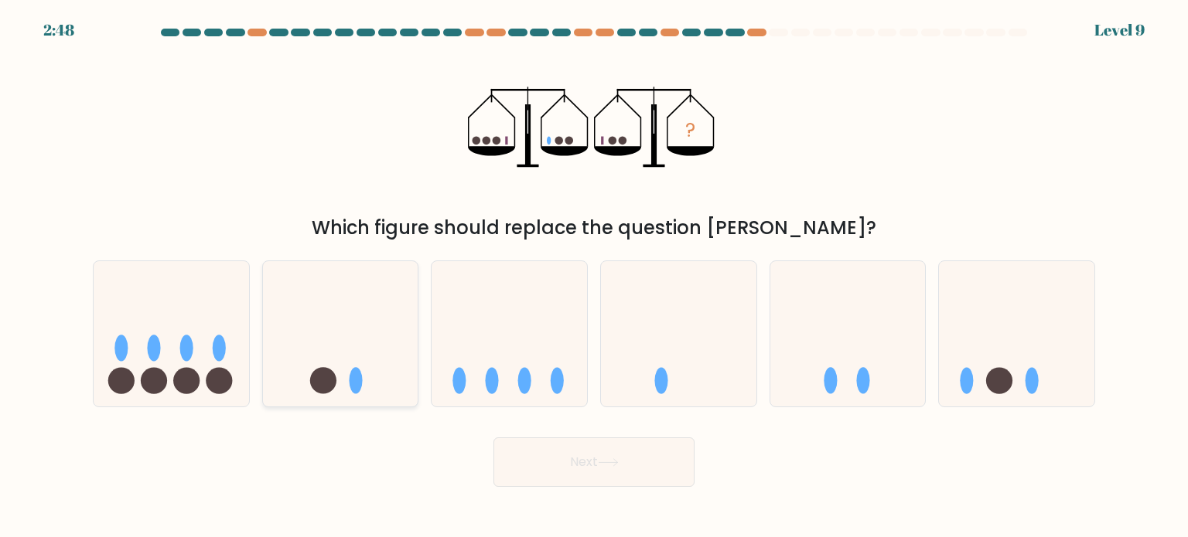
click at [359, 357] on icon at bounding box center [340, 334] width 155 height 128
click at [594, 277] on input "b." at bounding box center [594, 273] width 1 height 8
radio input "true"
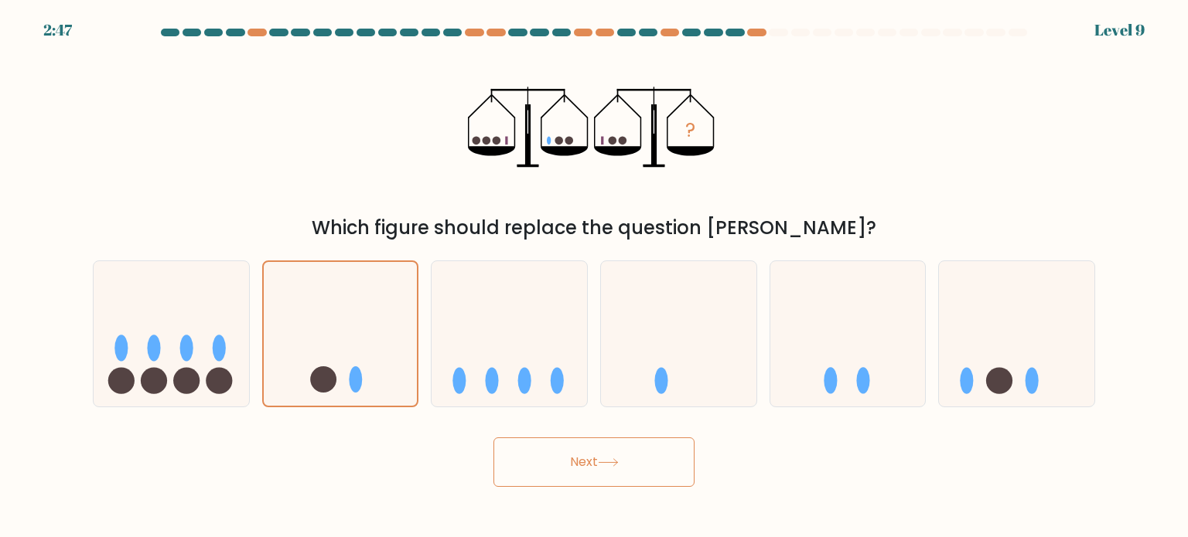
click at [609, 462] on icon at bounding box center [608, 463] width 21 height 9
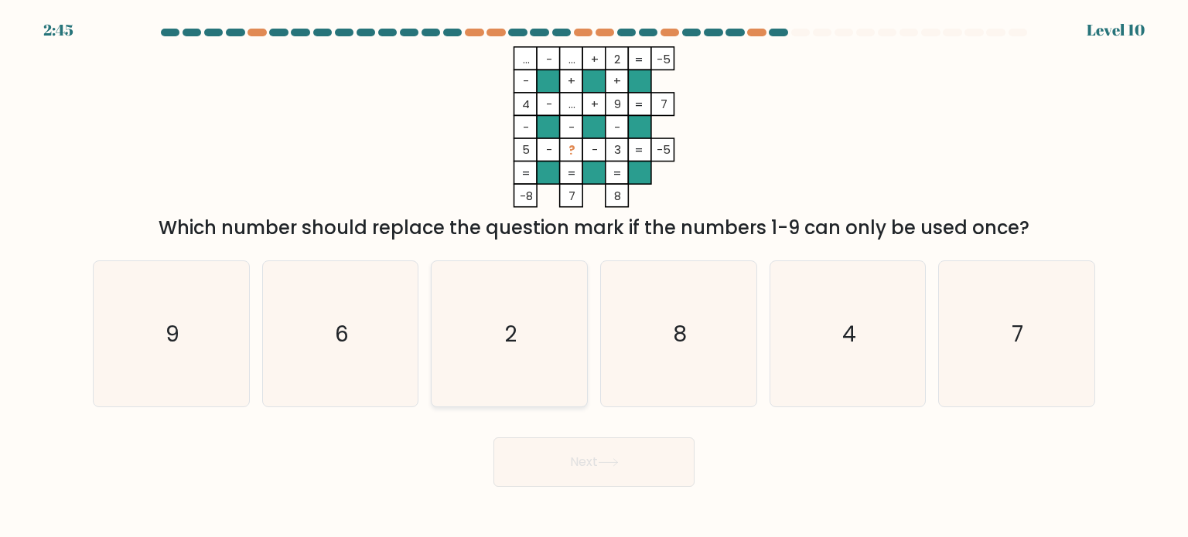
click at [514, 295] on icon "2" at bounding box center [508, 333] width 145 height 145
click at [594, 277] on input "c. 2" at bounding box center [594, 273] width 1 height 8
radio input "true"
click at [577, 465] on button "Next" at bounding box center [593, 462] width 201 height 49
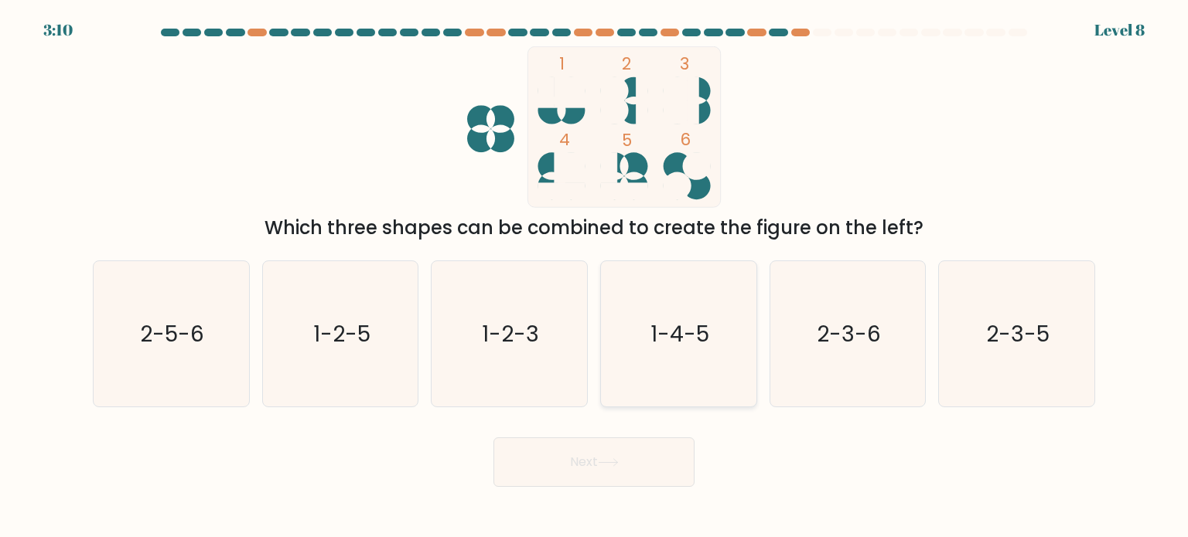
click at [657, 288] on icon "1-4-5" at bounding box center [677, 333] width 145 height 145
click at [595, 277] on input "d. 1-4-5" at bounding box center [594, 273] width 1 height 8
radio input "true"
click at [599, 446] on button "Next" at bounding box center [593, 462] width 201 height 49
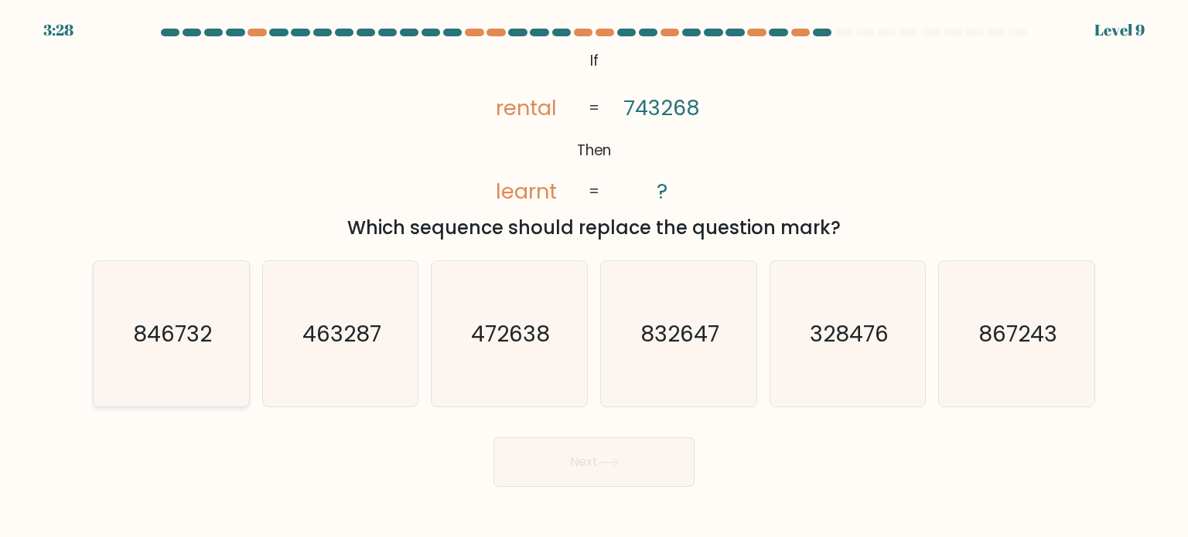
click at [150, 346] on text "846732" at bounding box center [172, 333] width 79 height 31
click at [594, 277] on input "a. 846732" at bounding box center [594, 273] width 1 height 8
radio input "true"
click at [643, 460] on button "Next" at bounding box center [593, 462] width 201 height 49
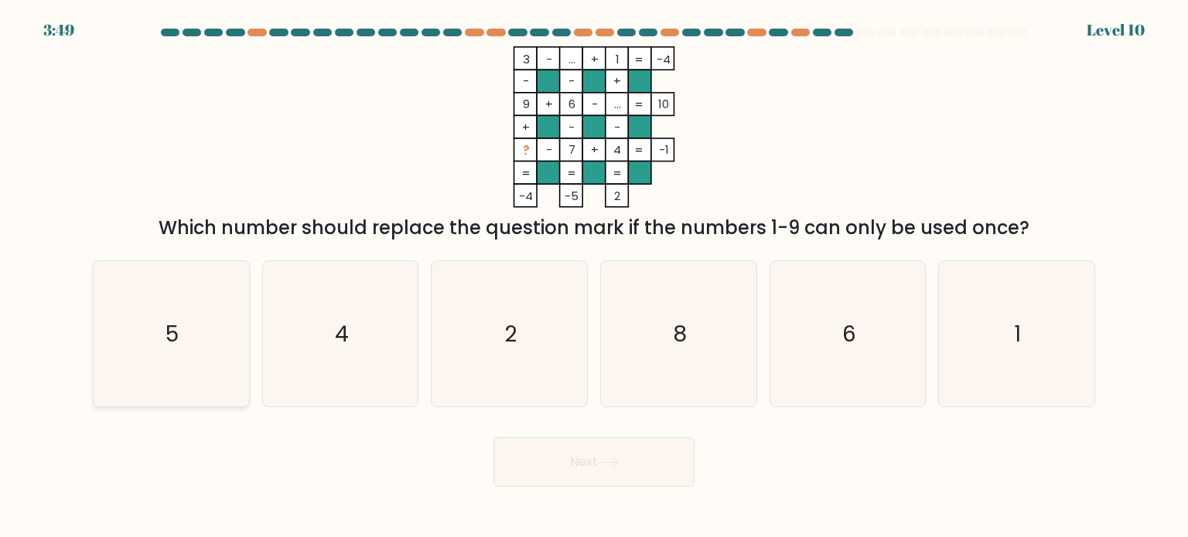
click at [166, 336] on text "5" at bounding box center [172, 333] width 13 height 31
click at [594, 277] on input "a. 5" at bounding box center [594, 273] width 1 height 8
radio input "true"
click at [623, 457] on button "Next" at bounding box center [593, 462] width 201 height 49
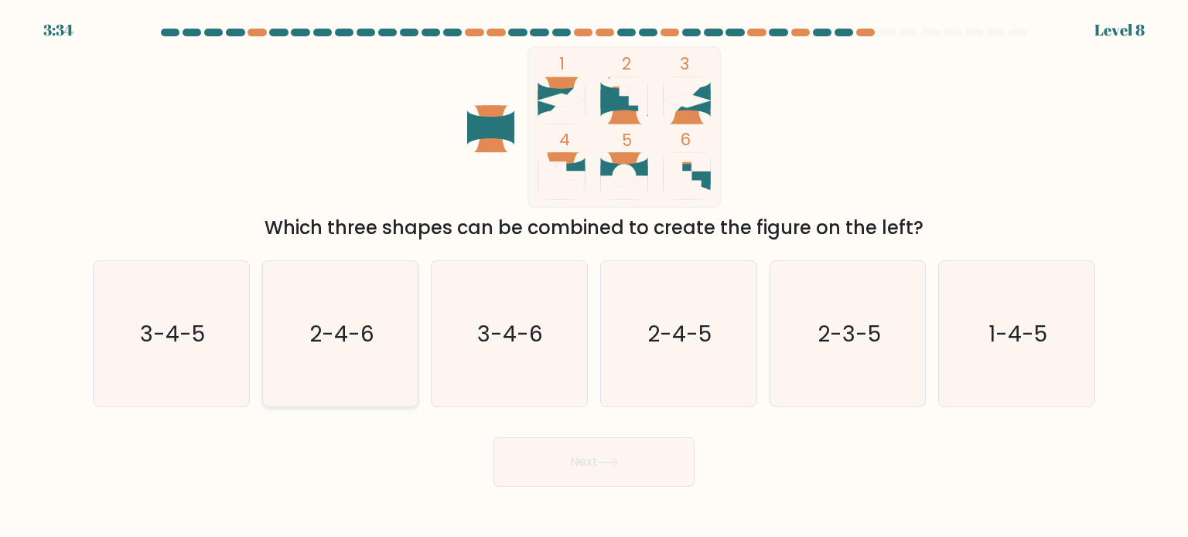
click at [315, 303] on icon "2-4-6" at bounding box center [340, 333] width 145 height 145
click at [594, 277] on input "b. 2-4-6" at bounding box center [594, 273] width 1 height 8
radio input "true"
click at [578, 483] on button "Next" at bounding box center [593, 462] width 201 height 49
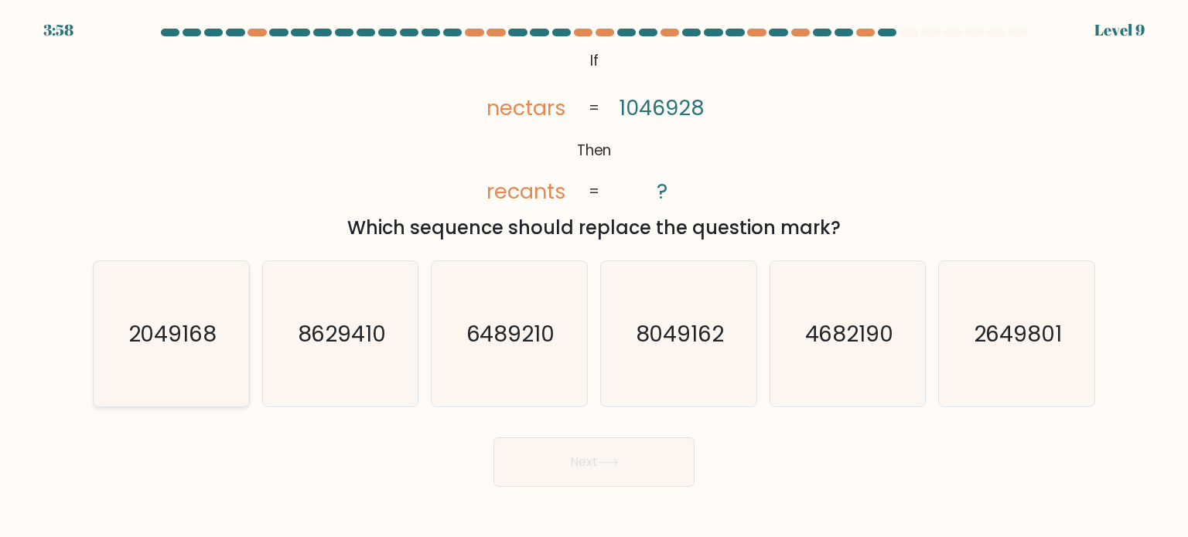
click at [182, 342] on text "2049168" at bounding box center [172, 333] width 89 height 31
click at [594, 277] on input "a. 2049168" at bounding box center [594, 273] width 1 height 8
radio input "true"
click at [605, 453] on button "Next" at bounding box center [593, 462] width 201 height 49
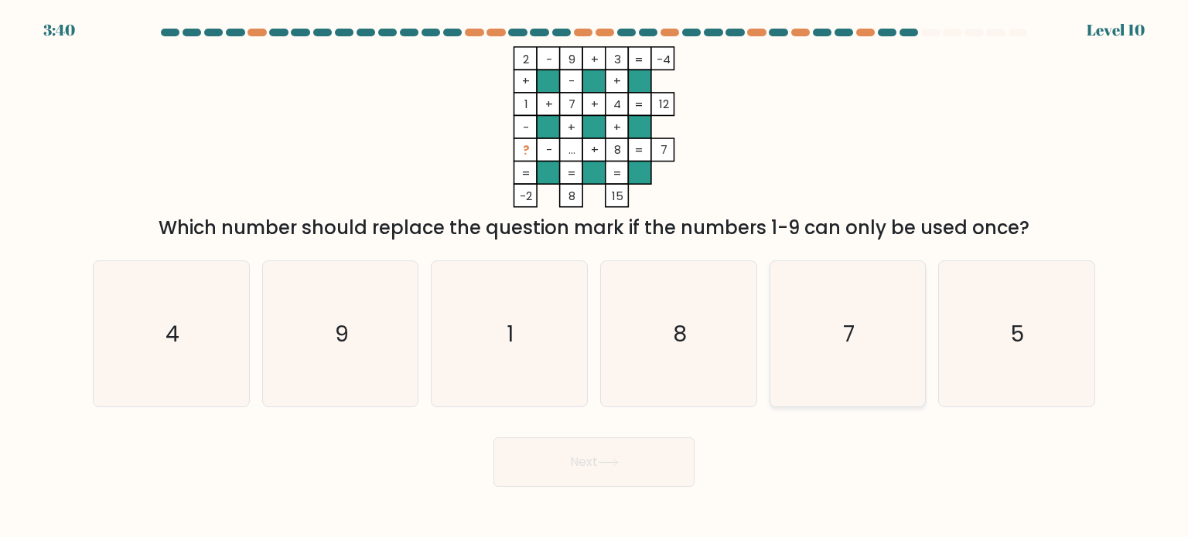
click at [853, 329] on text "7" at bounding box center [849, 333] width 12 height 31
click at [595, 277] on input "e. 7" at bounding box center [594, 273] width 1 height 8
radio input "true"
click at [651, 448] on button "Next" at bounding box center [593, 462] width 201 height 49
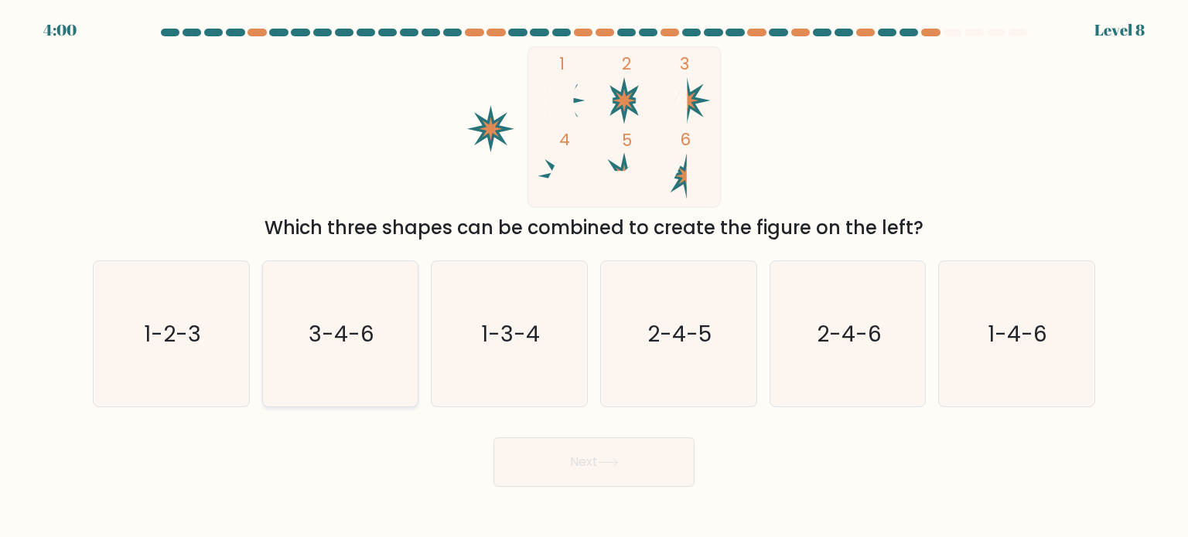
click at [402, 295] on icon "3-4-6" at bounding box center [340, 333] width 145 height 145
click at [594, 277] on input "b. 3-4-6" at bounding box center [594, 273] width 1 height 8
radio input "true"
click at [559, 445] on button "Next" at bounding box center [593, 462] width 201 height 49
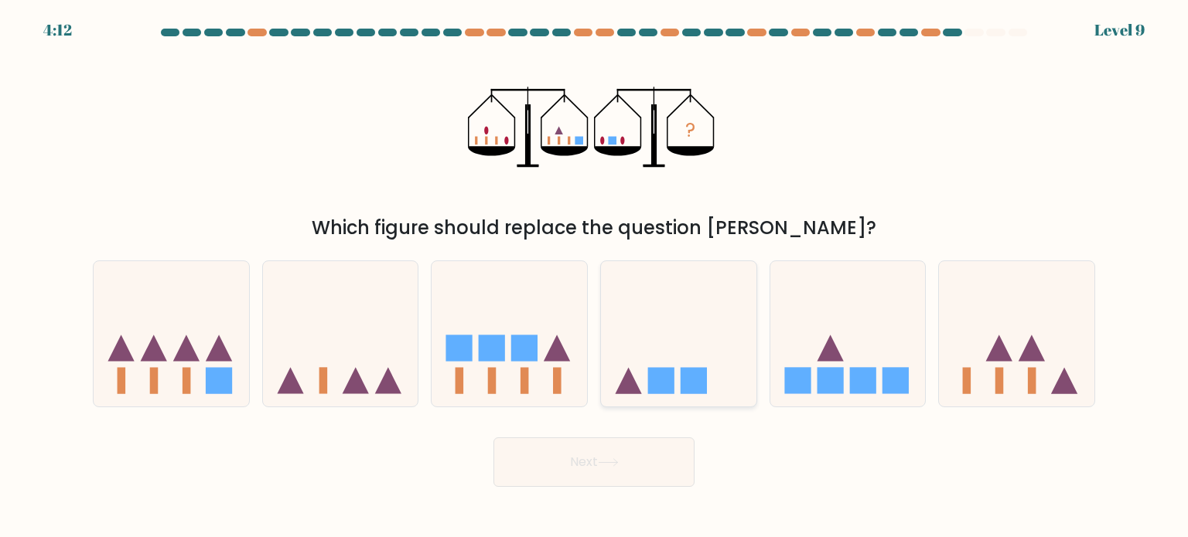
click at [655, 356] on icon at bounding box center [678, 334] width 155 height 128
click at [595, 277] on input "d." at bounding box center [594, 273] width 1 height 8
radio input "true"
click at [598, 445] on button "Next" at bounding box center [593, 462] width 201 height 49
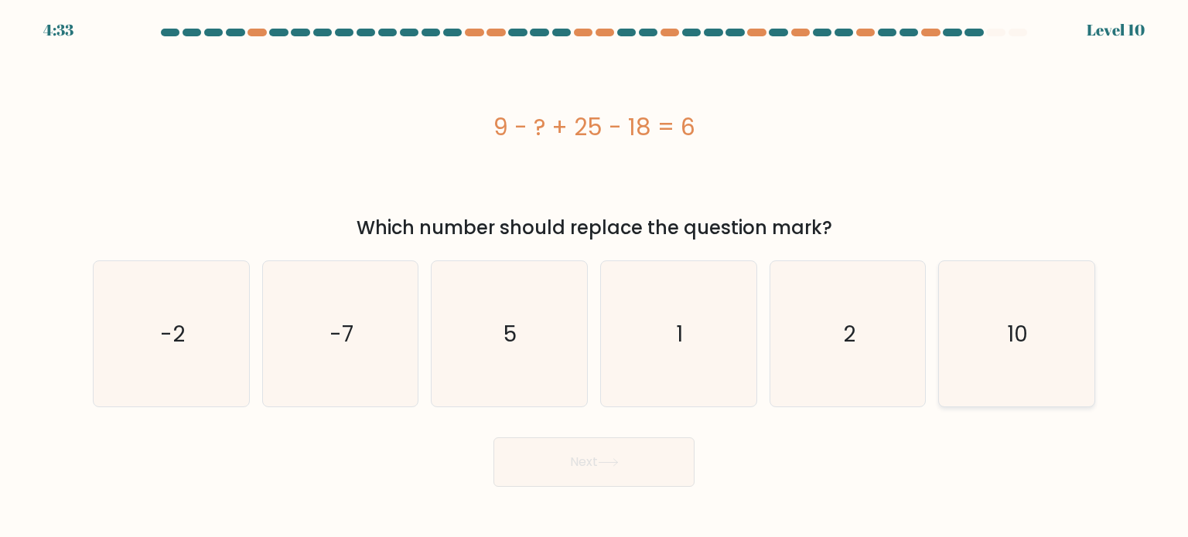
click at [1021, 327] on text "10" at bounding box center [1018, 333] width 21 height 31
click at [595, 277] on input "f. 10" at bounding box center [594, 273] width 1 height 8
radio input "true"
click at [599, 456] on button "Next" at bounding box center [593, 462] width 201 height 49
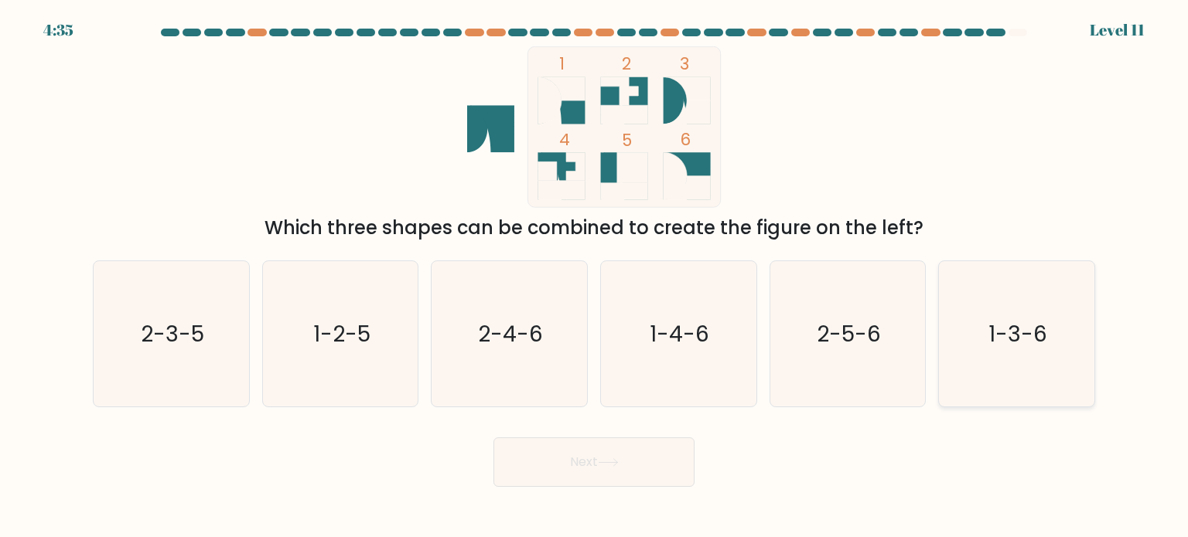
click at [968, 315] on icon "1-3-6" at bounding box center [1015, 333] width 145 height 145
click at [595, 277] on input "f. 1-3-6" at bounding box center [594, 273] width 1 height 8
radio input "true"
click at [650, 453] on button "Next" at bounding box center [593, 462] width 201 height 49
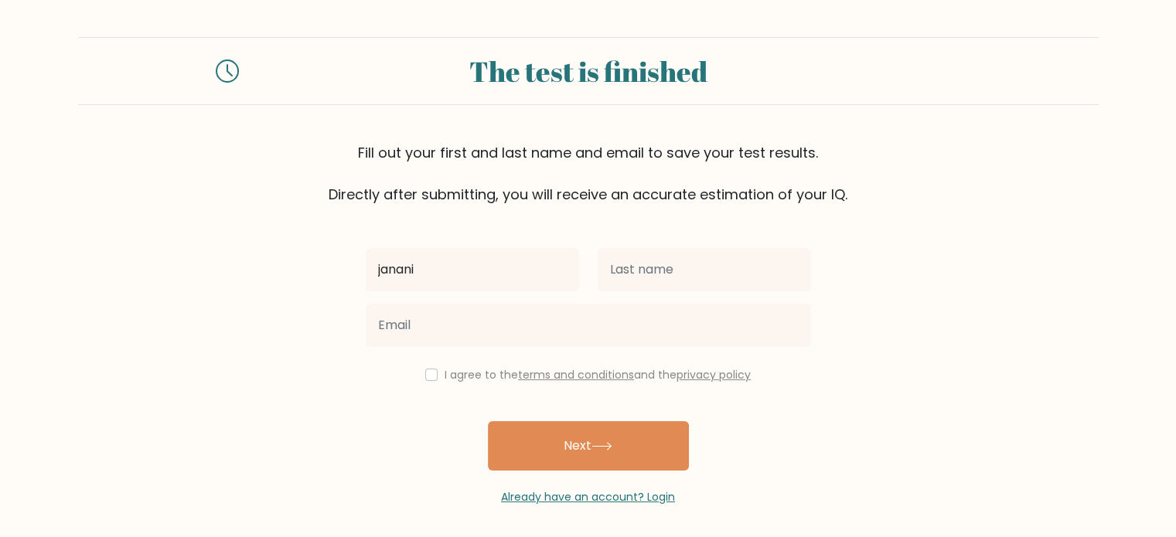
type input "janani"
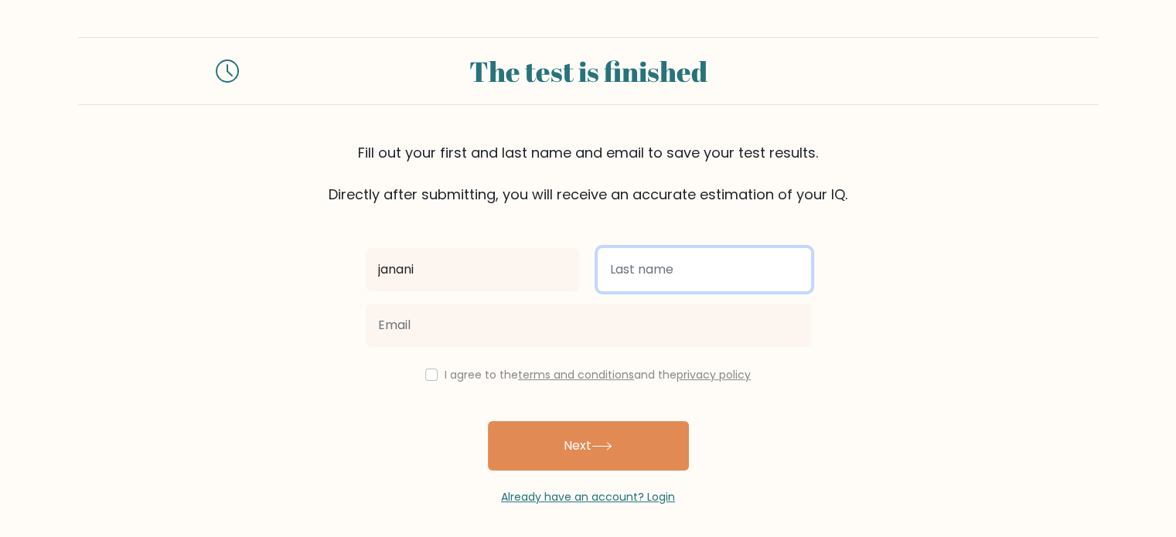
click at [641, 253] on input "text" at bounding box center [704, 269] width 213 height 43
type input "m"
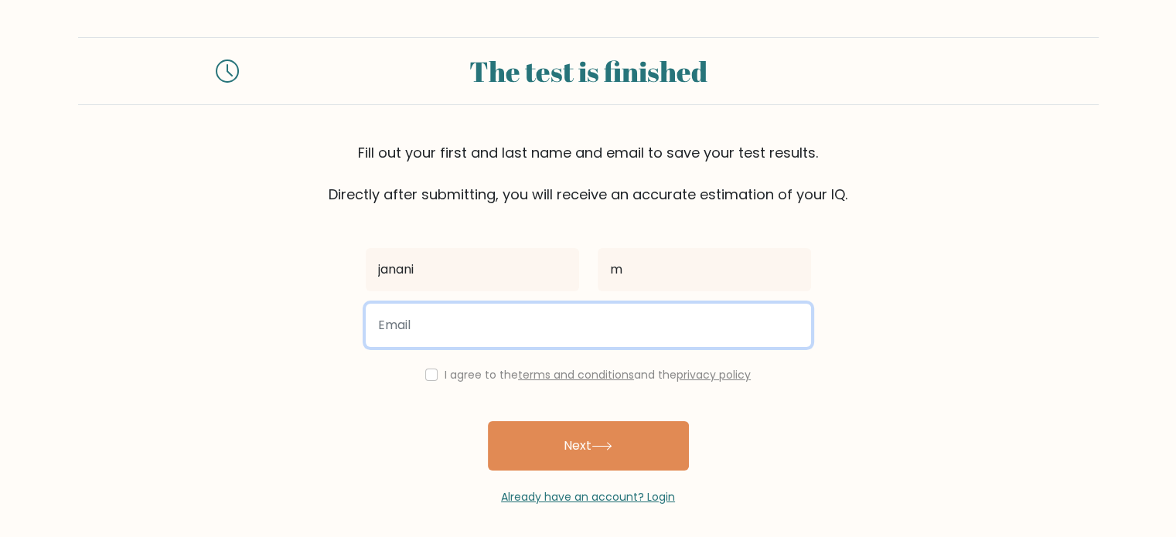
click at [536, 308] on input "email" at bounding box center [588, 325] width 445 height 43
type input "submoonlight18@gmail.com"
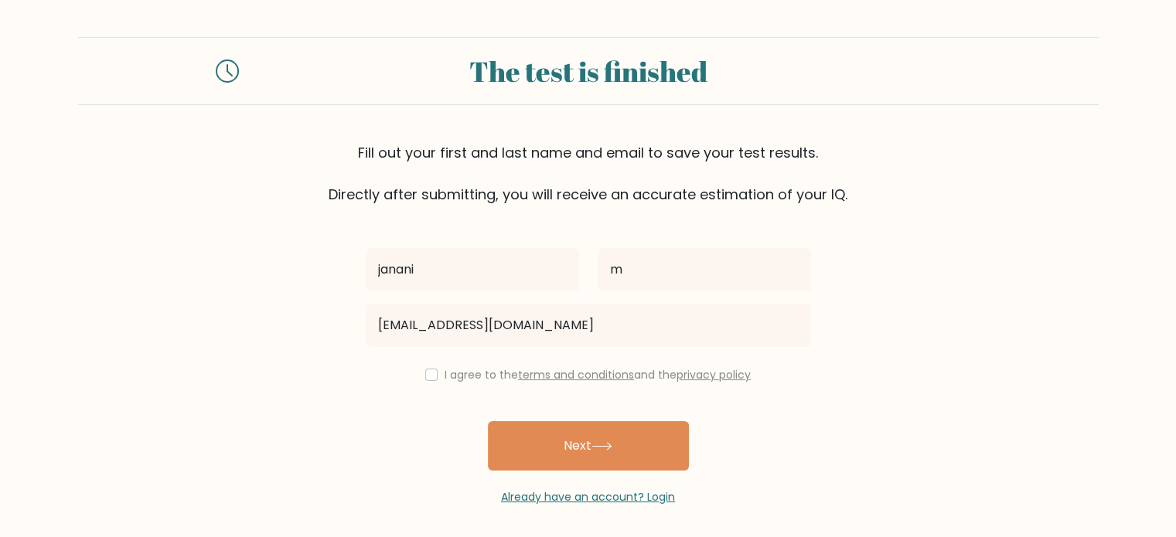
click at [436, 378] on div "I agree to the terms and conditions and the privacy policy" at bounding box center [588, 375] width 464 height 19
click at [425, 370] on input "checkbox" at bounding box center [431, 375] width 12 height 12
checkbox input "true"
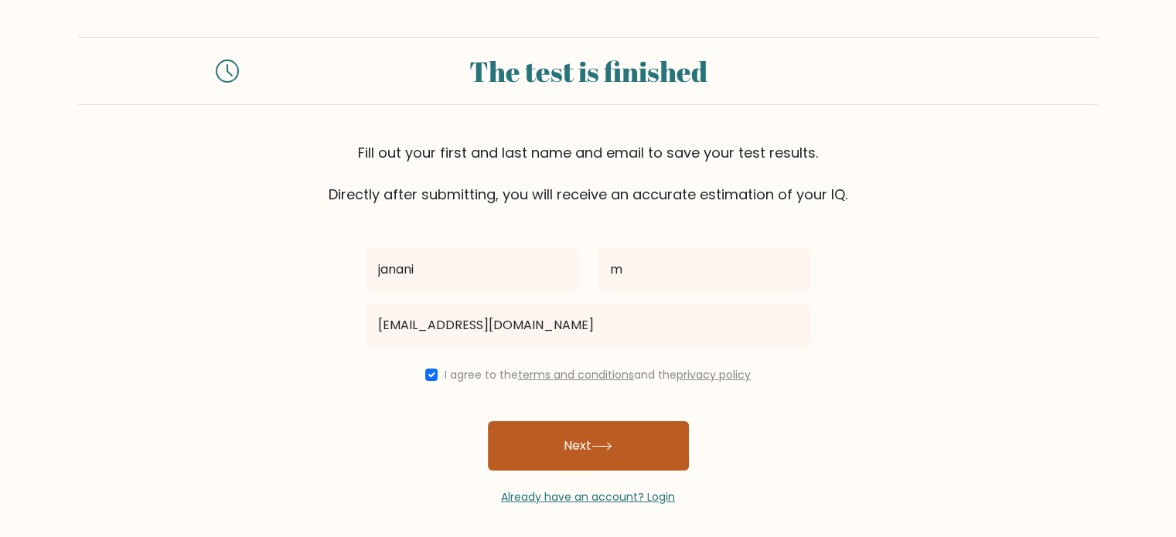
click at [532, 431] on button "Next" at bounding box center [588, 445] width 201 height 49
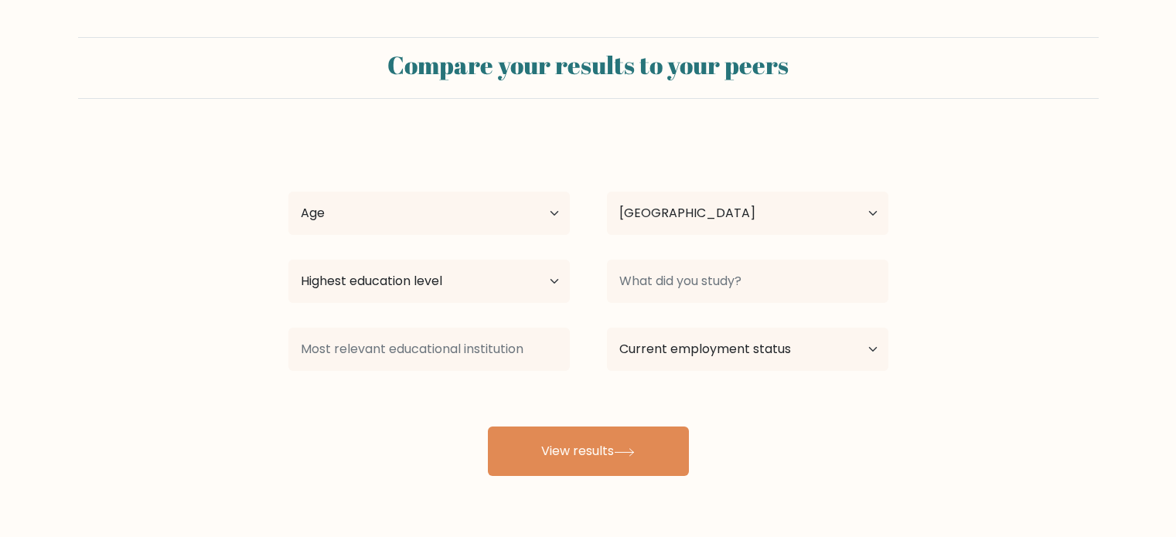
select select "LK"
click at [514, 204] on select "Age Under [DEMOGRAPHIC_DATA] [DEMOGRAPHIC_DATA] [DEMOGRAPHIC_DATA] [DEMOGRAPHIC…" at bounding box center [428, 213] width 281 height 43
select select "18_24"
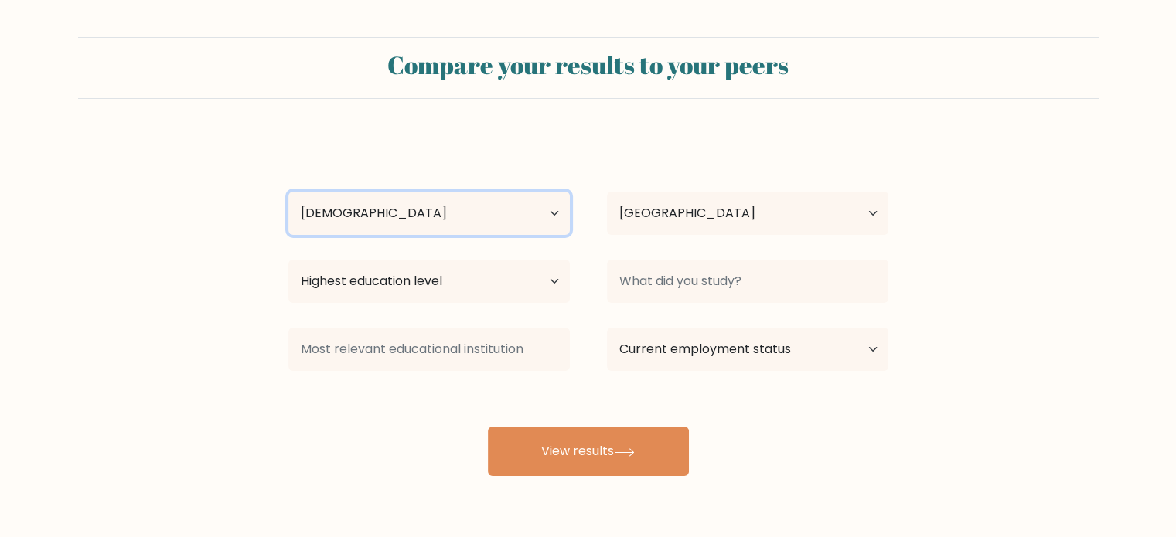
click at [288, 192] on select "Age Under [DEMOGRAPHIC_DATA] [DEMOGRAPHIC_DATA] [DEMOGRAPHIC_DATA] [DEMOGRAPHIC…" at bounding box center [428, 213] width 281 height 43
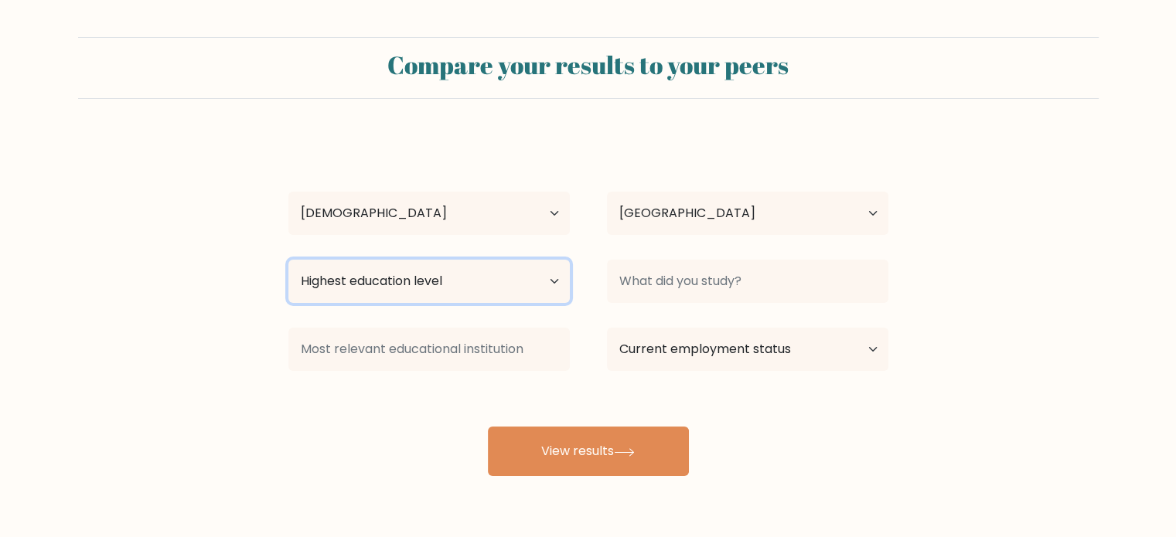
click at [479, 281] on select "Highest education level No schooling Primary Lower Secondary Upper Secondary Oc…" at bounding box center [428, 281] width 281 height 43
select select "bachelors_degree"
click at [288, 260] on select "Highest education level No schooling Primary Lower Secondary Upper Secondary Oc…" at bounding box center [428, 281] width 281 height 43
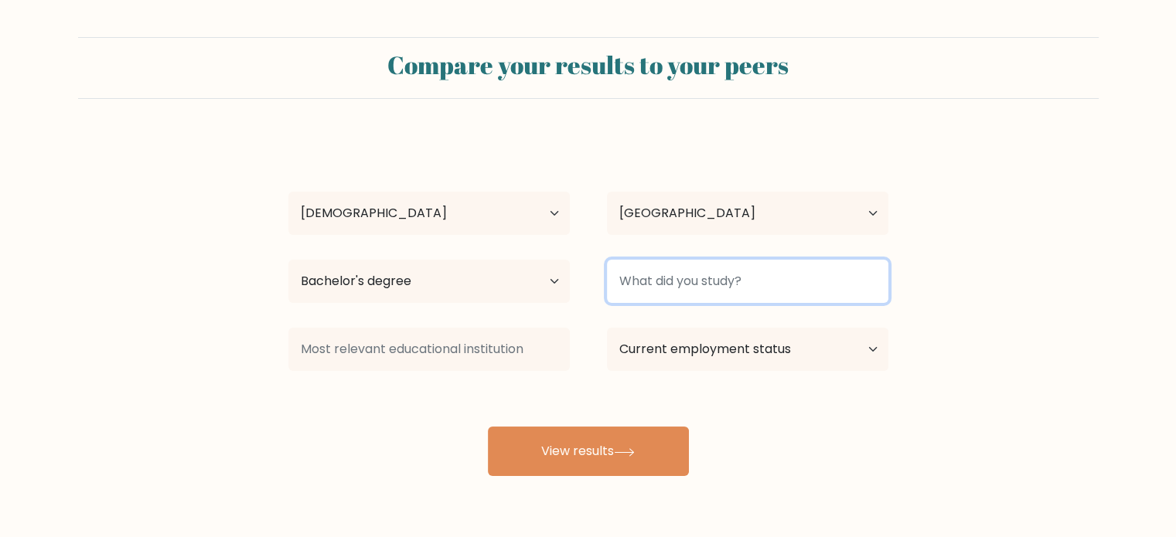
click at [685, 280] on input at bounding box center [747, 281] width 281 height 43
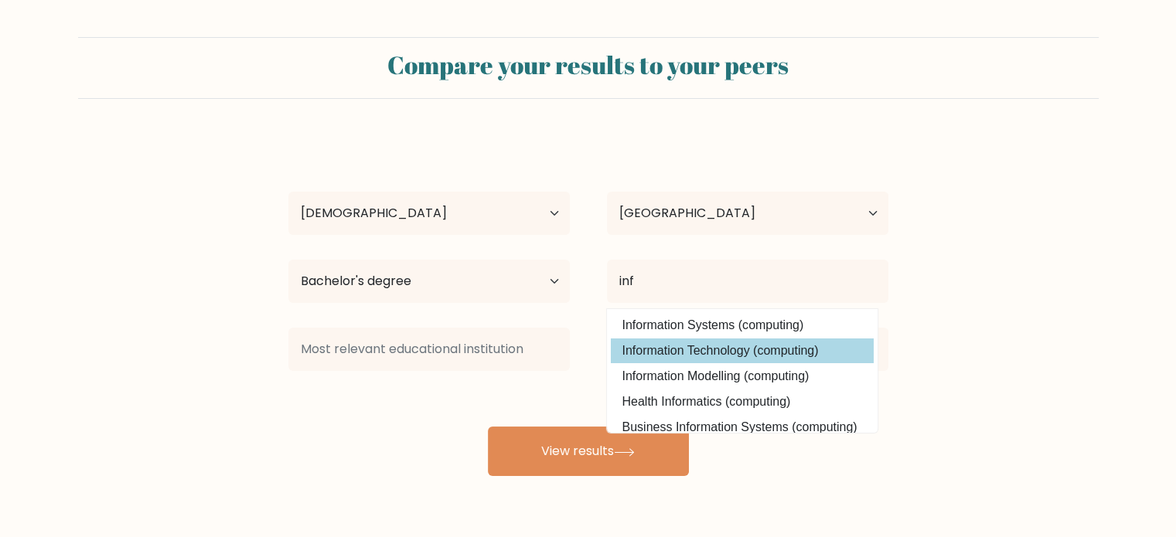
click at [718, 350] on div "janani m Age Under [DEMOGRAPHIC_DATA] [DEMOGRAPHIC_DATA] [DEMOGRAPHIC_DATA] [DE…" at bounding box center [588, 306] width 619 height 340
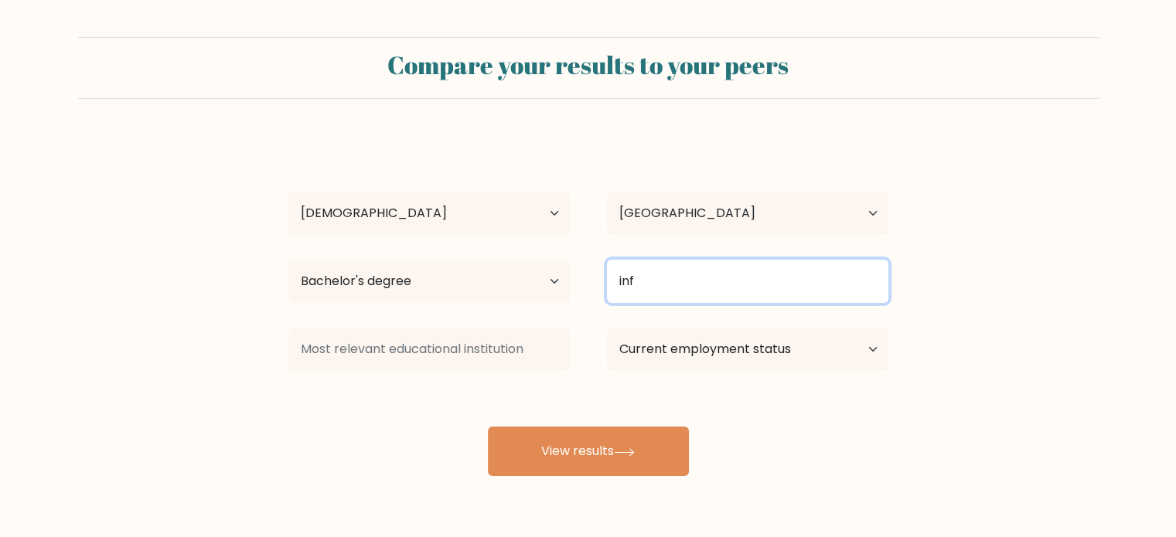
click at [658, 283] on input "inf" at bounding box center [747, 281] width 281 height 43
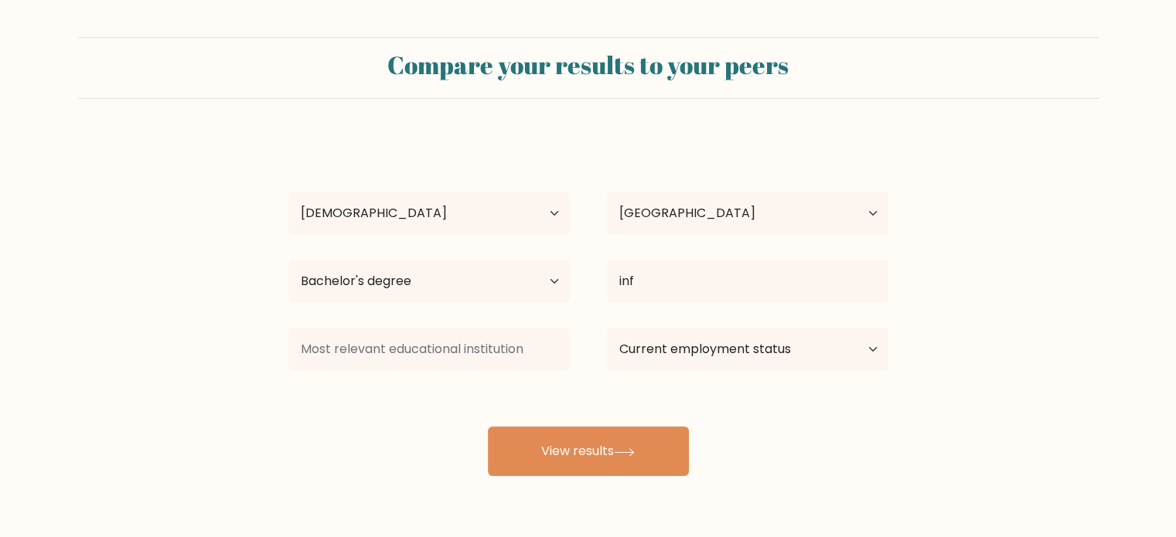
click at [571, 340] on div at bounding box center [429, 350] width 319 height 56
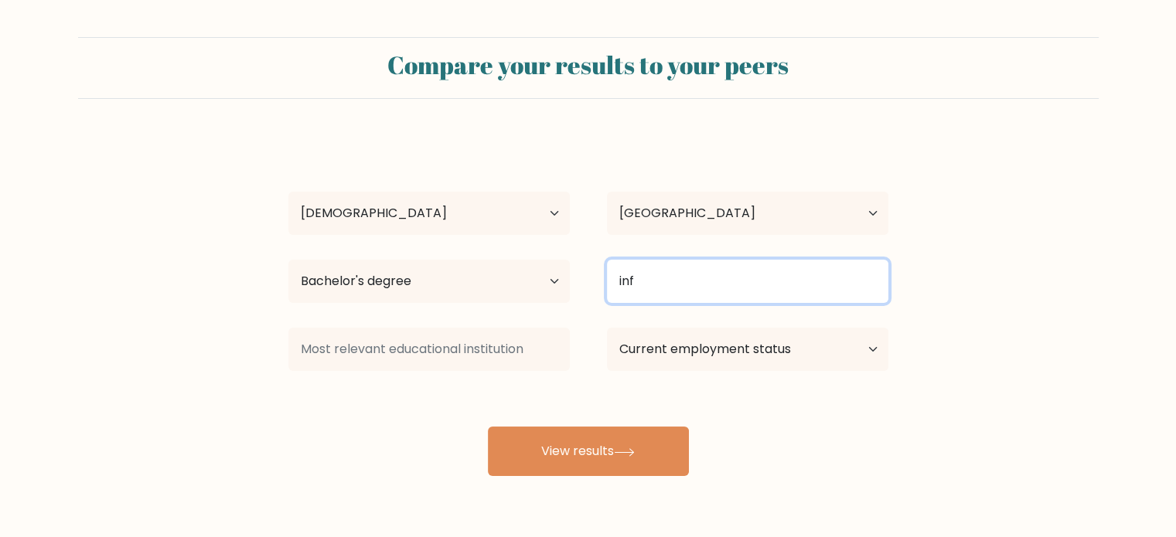
click at [649, 271] on input "inf" at bounding box center [747, 281] width 281 height 43
type input "i"
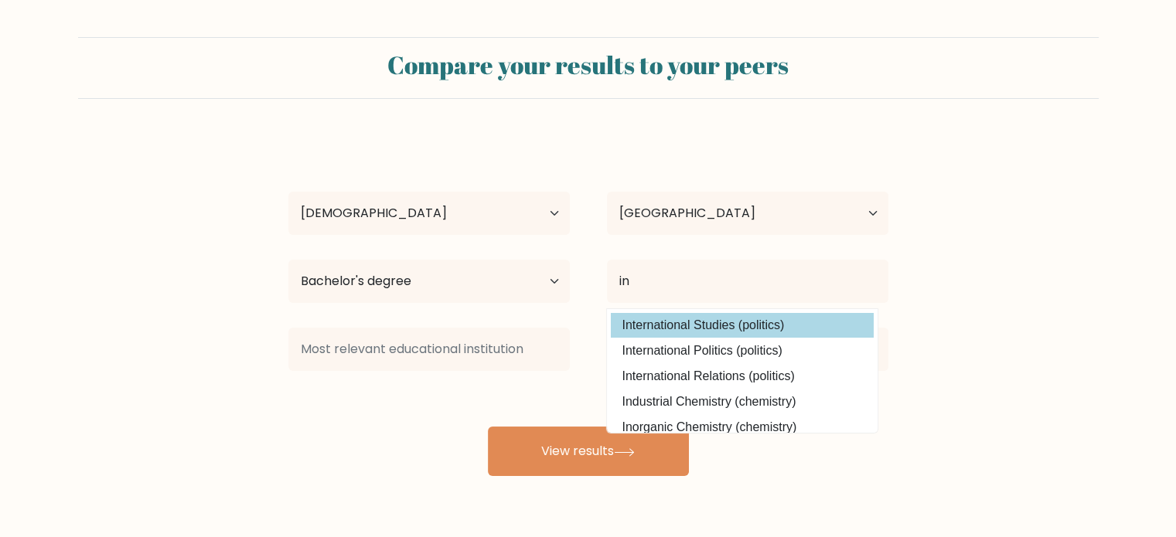
click at [699, 336] on div "janani m Age Under [DEMOGRAPHIC_DATA] [DEMOGRAPHIC_DATA] [DEMOGRAPHIC_DATA] [DE…" at bounding box center [588, 306] width 619 height 340
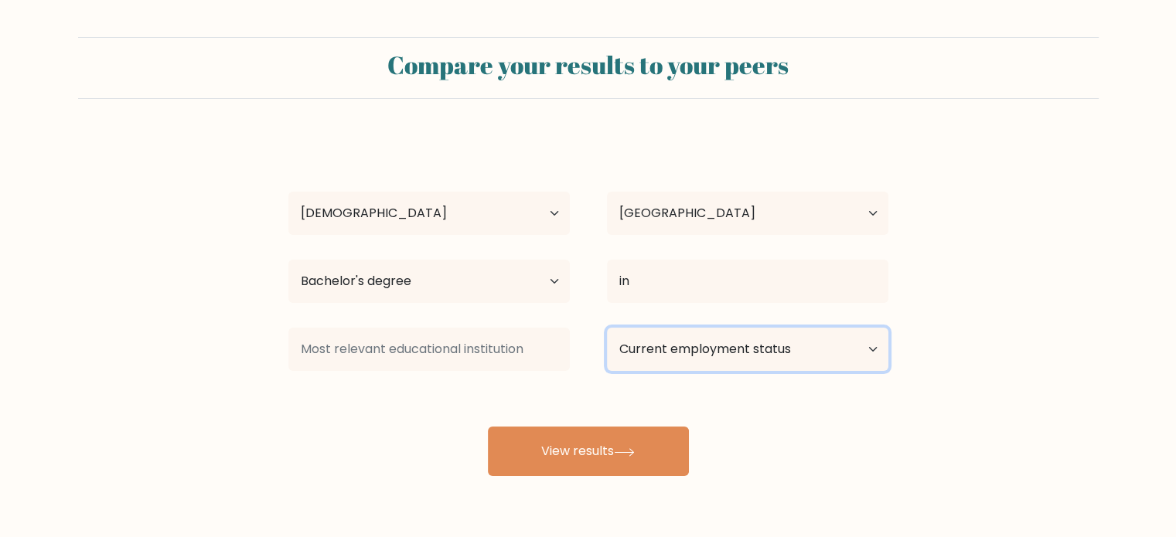
click at [699, 336] on select "Current employment status Employed Student Retired Other / prefer not to answer" at bounding box center [747, 349] width 281 height 43
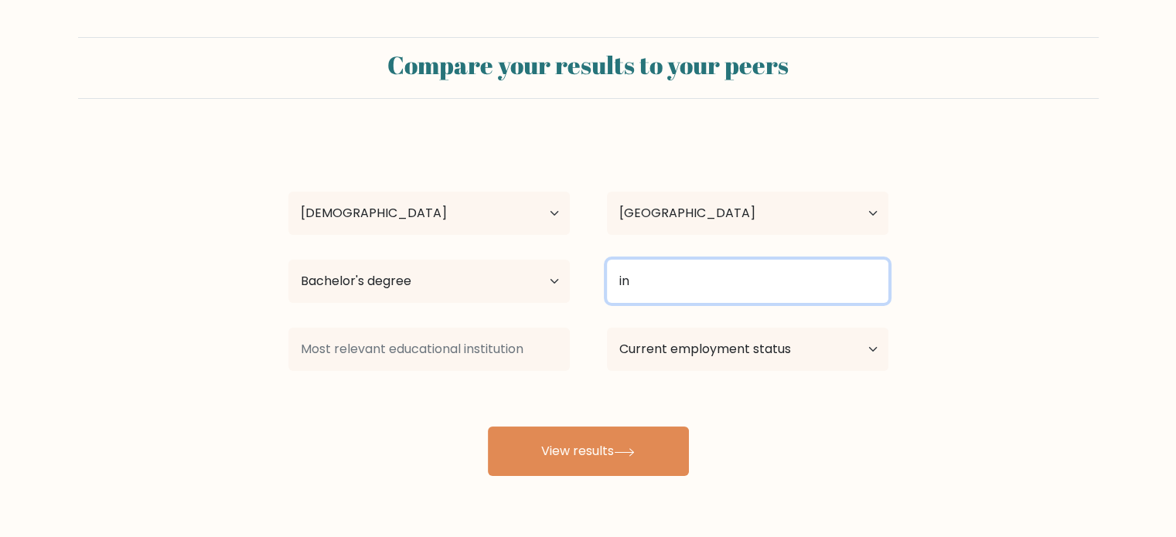
click at [680, 296] on input "in" at bounding box center [747, 281] width 281 height 43
type input "i"
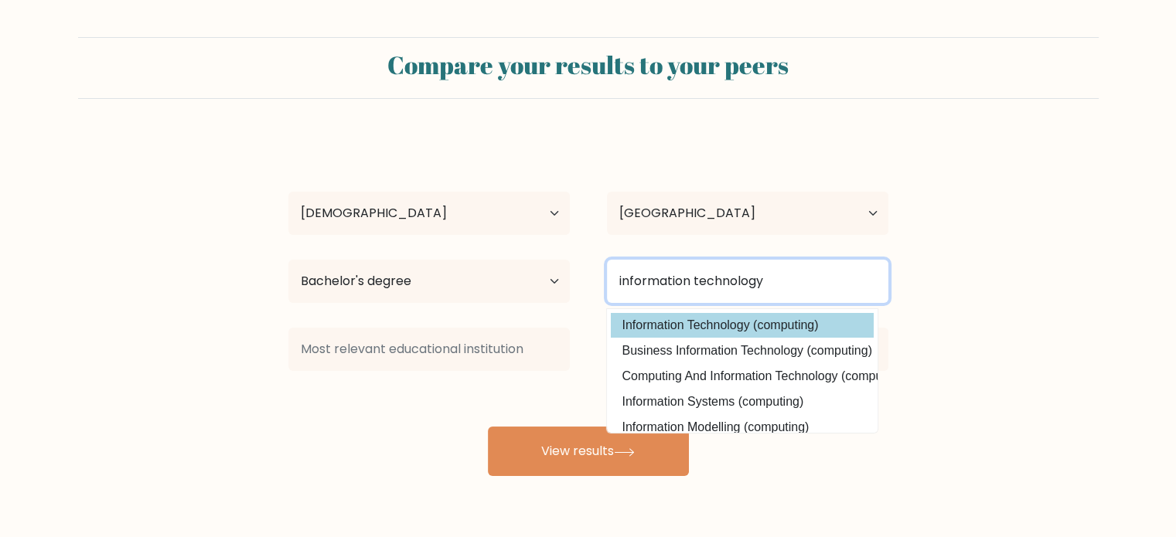
type input "information technology"
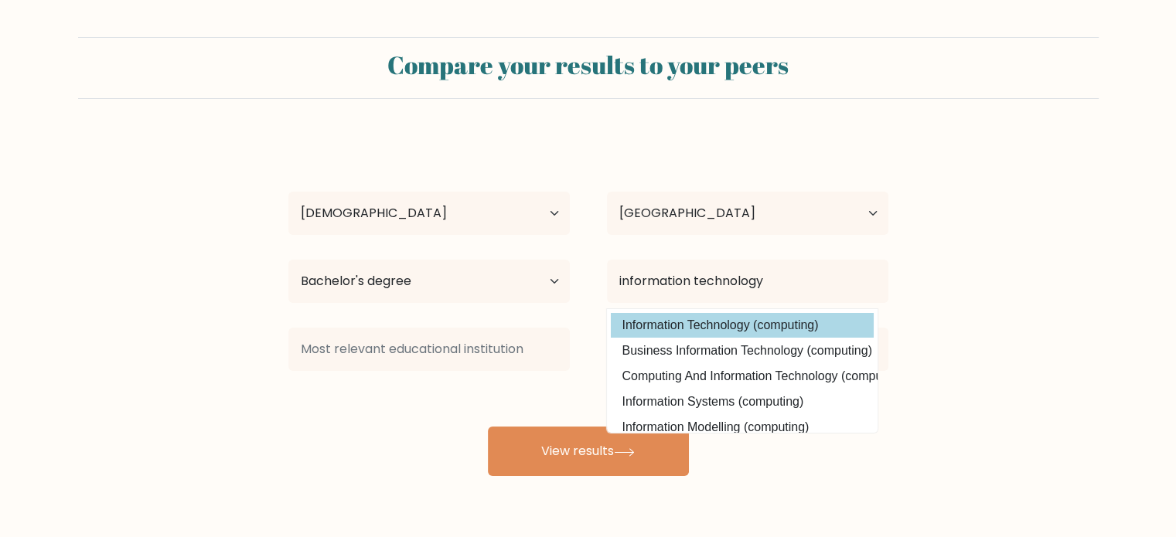
click at [734, 320] on div "janani m Age Under [DEMOGRAPHIC_DATA] [DEMOGRAPHIC_DATA] [DEMOGRAPHIC_DATA] [DE…" at bounding box center [588, 306] width 619 height 340
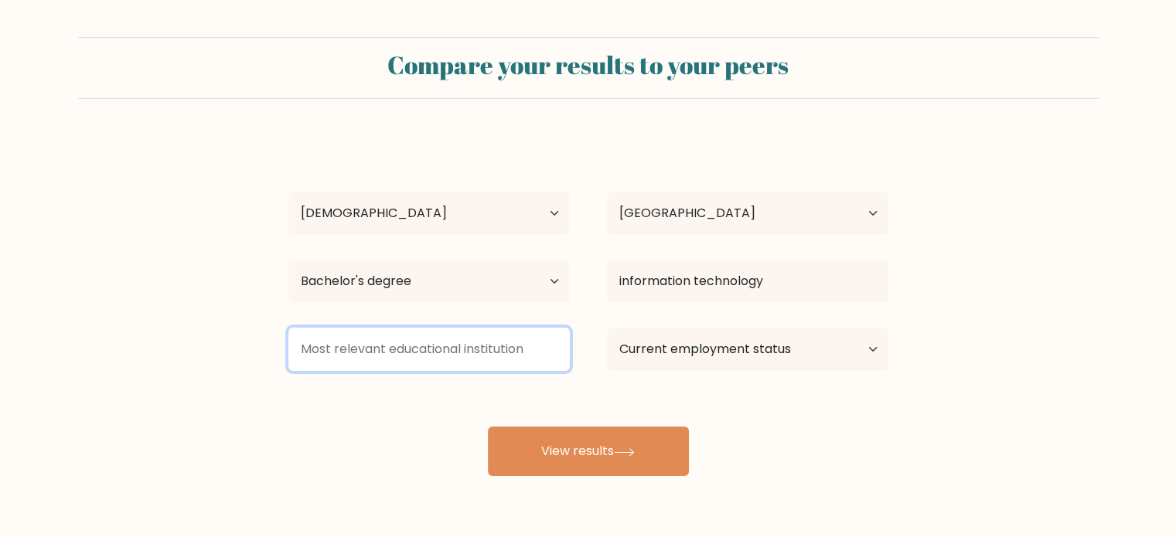
click at [464, 336] on input at bounding box center [428, 349] width 281 height 43
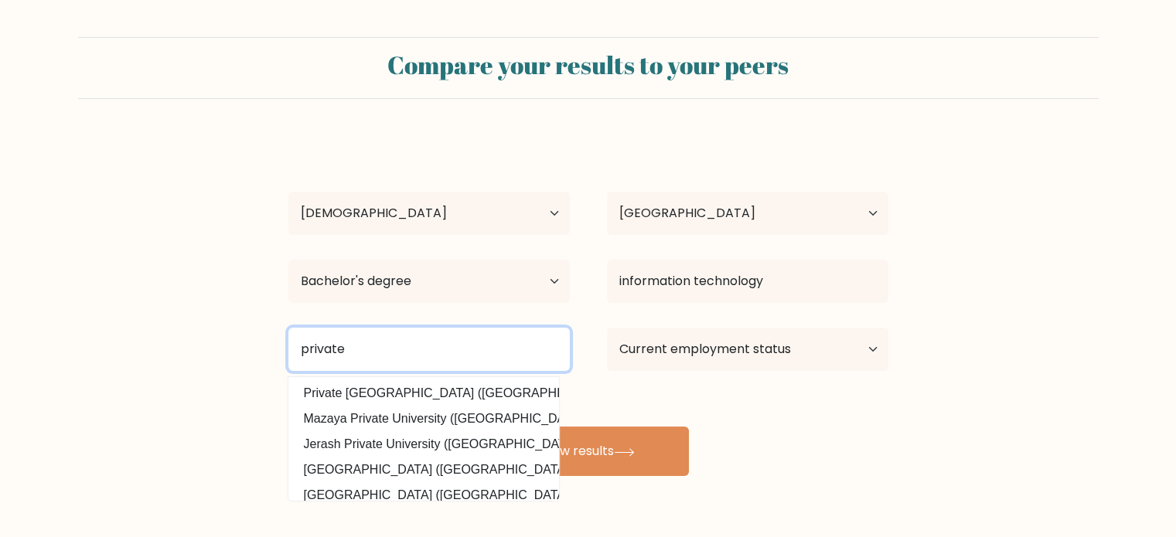
type input "private"
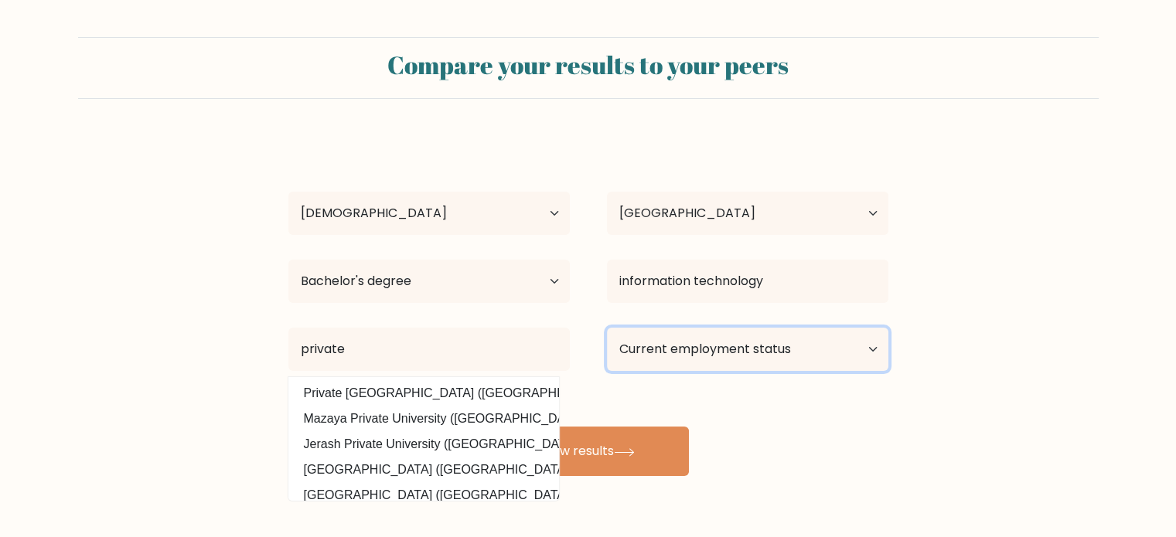
click at [708, 333] on select "Current employment status Employed Student Retired Other / prefer not to answer" at bounding box center [747, 349] width 281 height 43
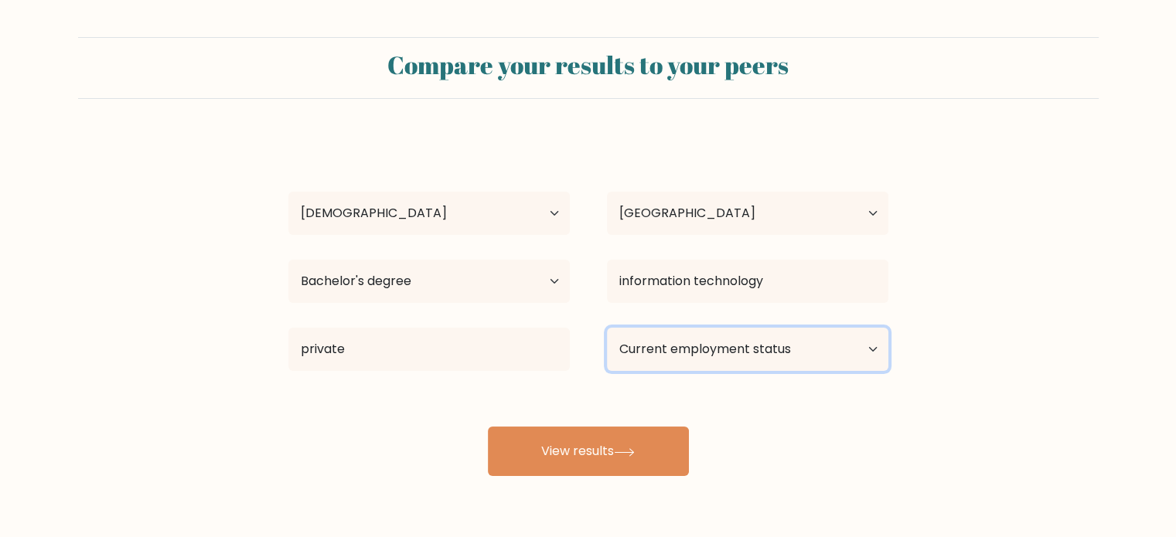
select select "student"
click at [607, 328] on select "Current employment status Employed Student Retired Other / prefer not to answer" at bounding box center [747, 349] width 281 height 43
click at [718, 353] on select "Current employment status Employed Student Retired Other / prefer not to answer" at bounding box center [747, 349] width 281 height 43
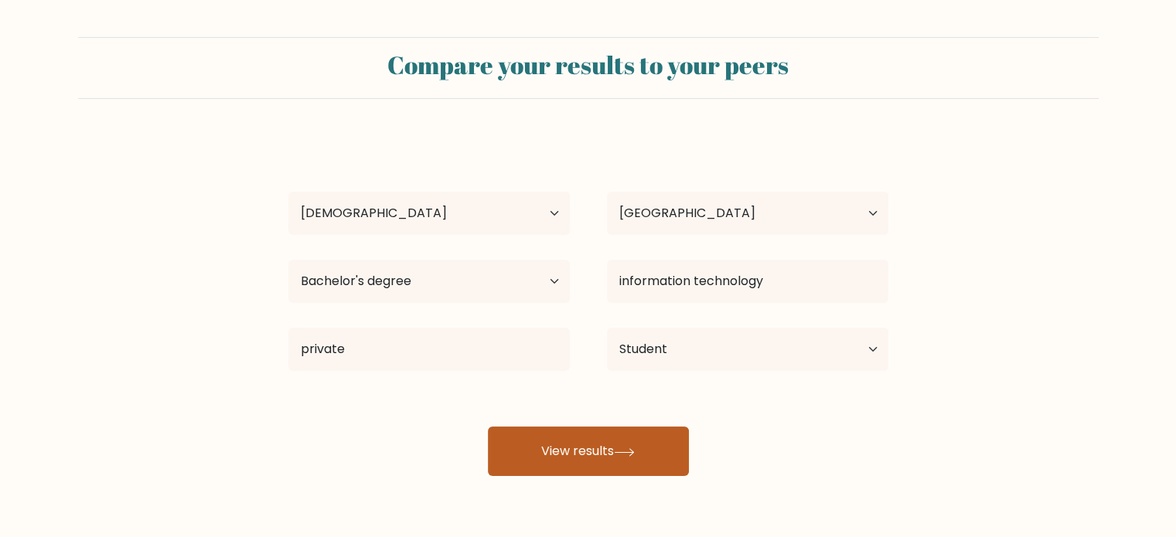
click at [573, 447] on button "View results" at bounding box center [588, 451] width 201 height 49
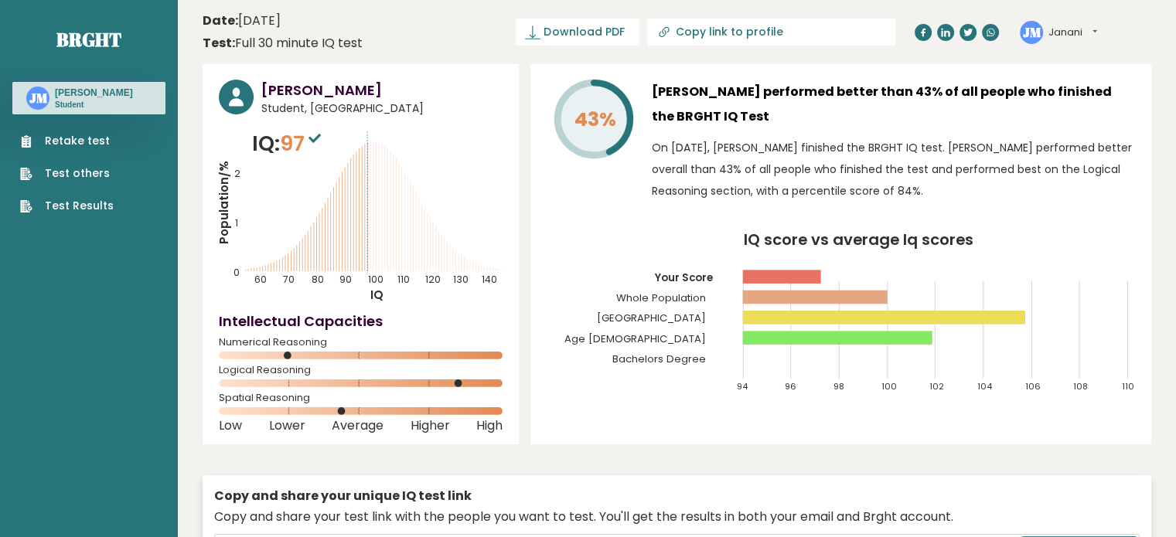
click at [96, 172] on link "Test others" at bounding box center [67, 173] width 94 height 16
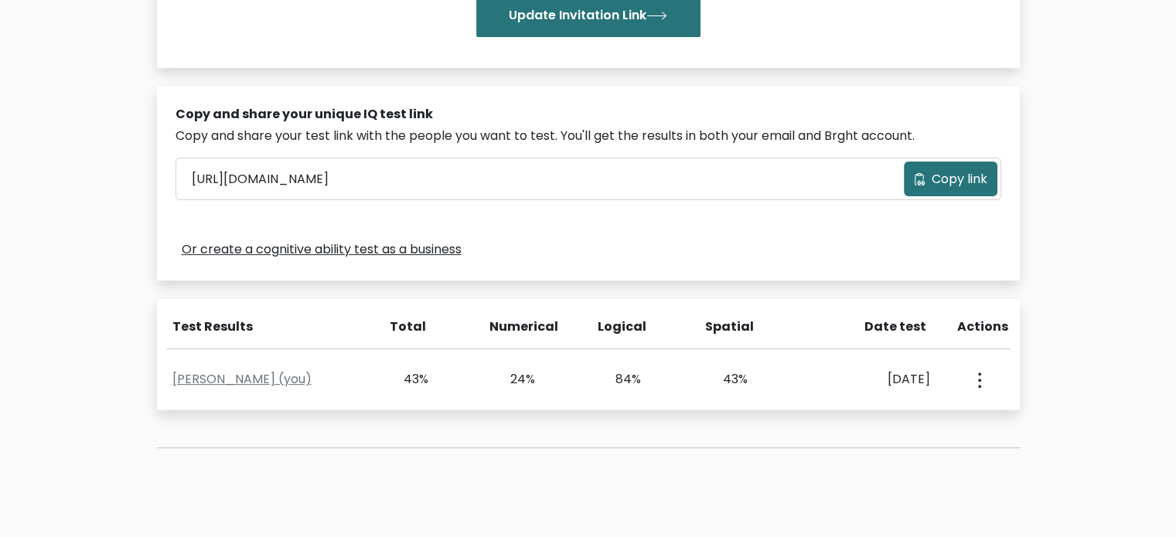
scroll to position [517, 0]
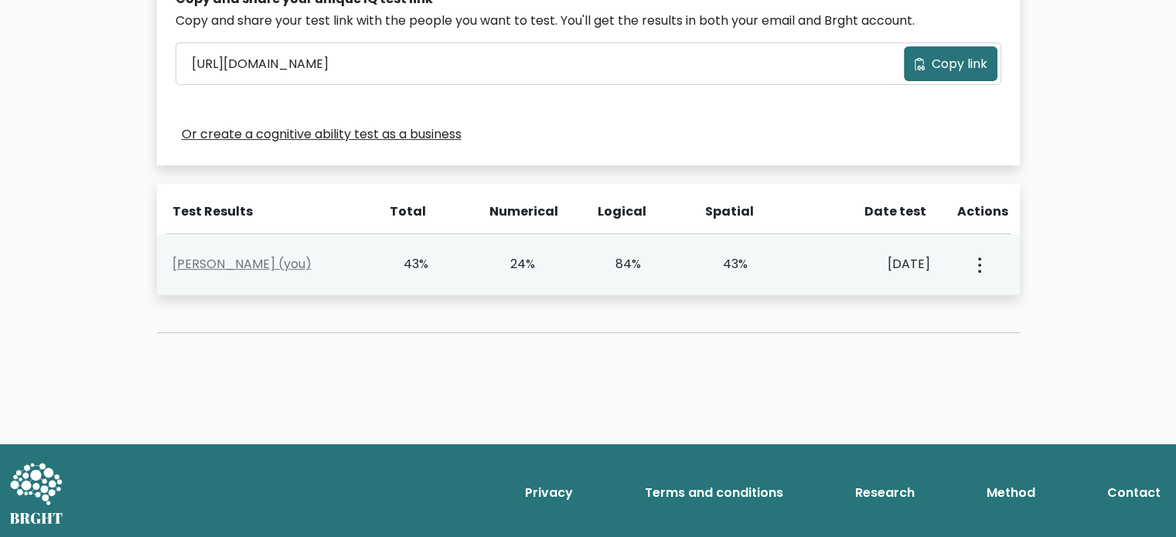
click at [978, 257] on icon "button" at bounding box center [979, 264] width 3 height 15
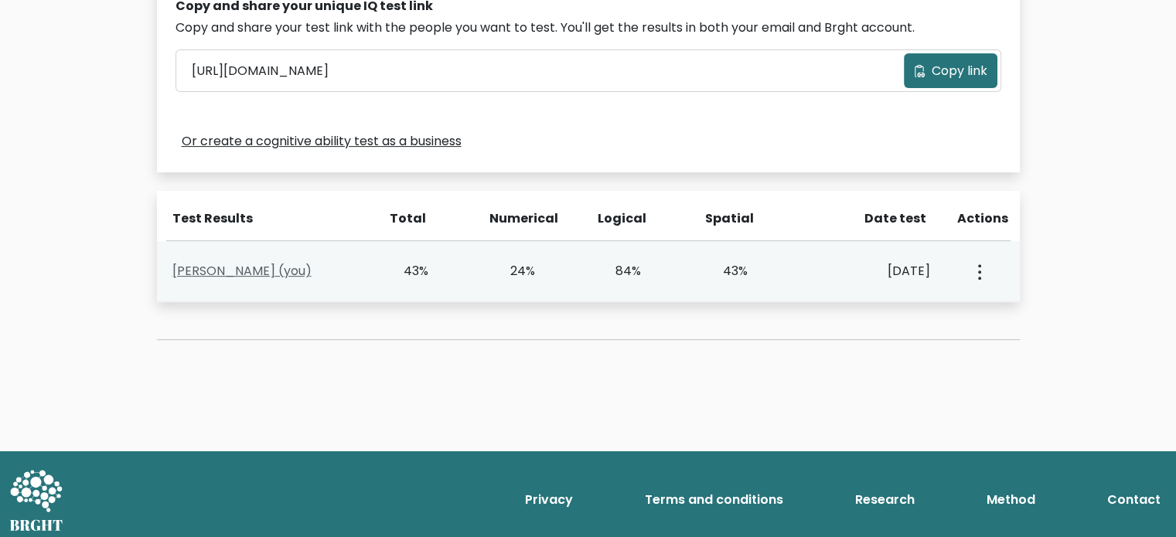
click at [204, 271] on link "[PERSON_NAME] (you)" at bounding box center [241, 271] width 139 height 18
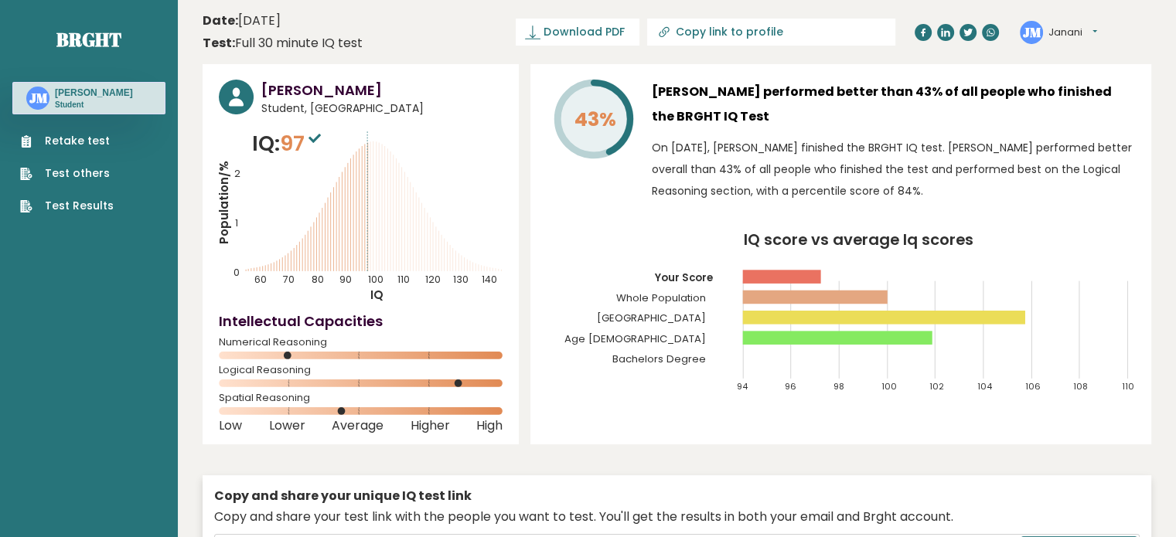
click at [97, 204] on link "Test Results" at bounding box center [67, 206] width 94 height 16
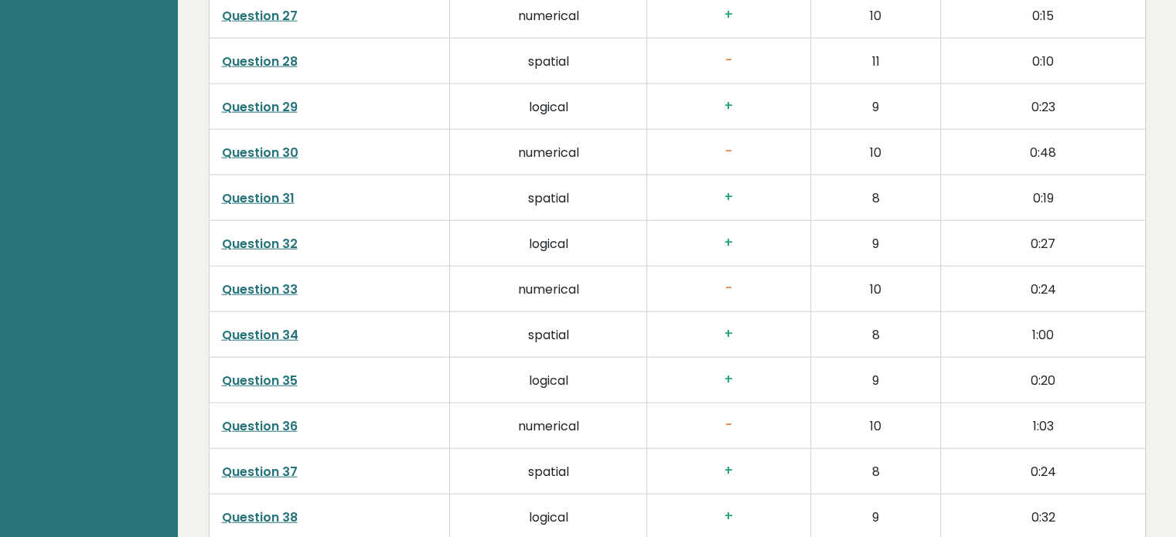
scroll to position [3976, 0]
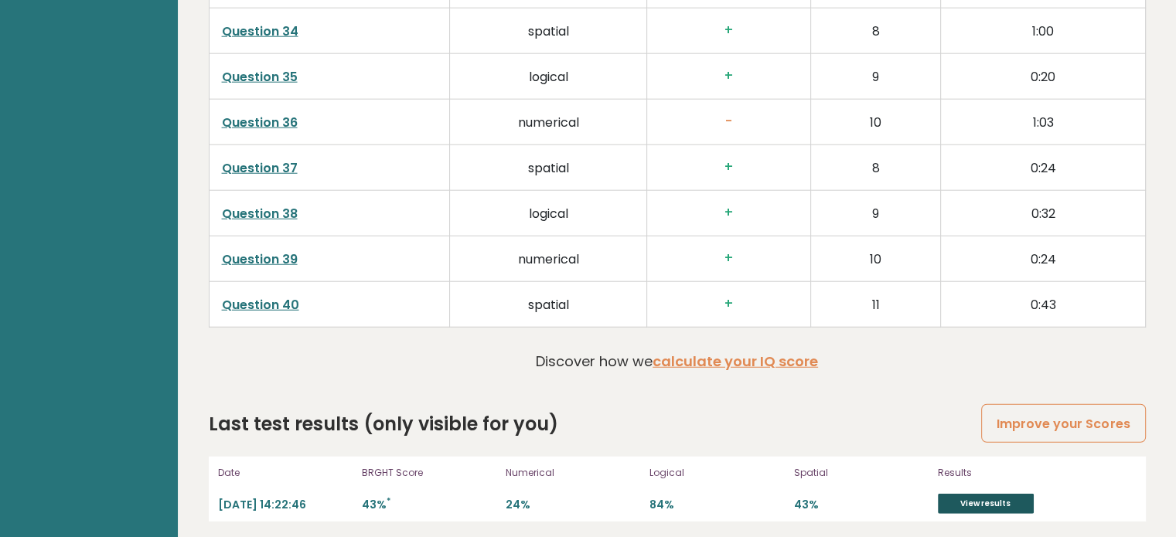
click at [957, 494] on link "View results" at bounding box center [986, 504] width 96 height 20
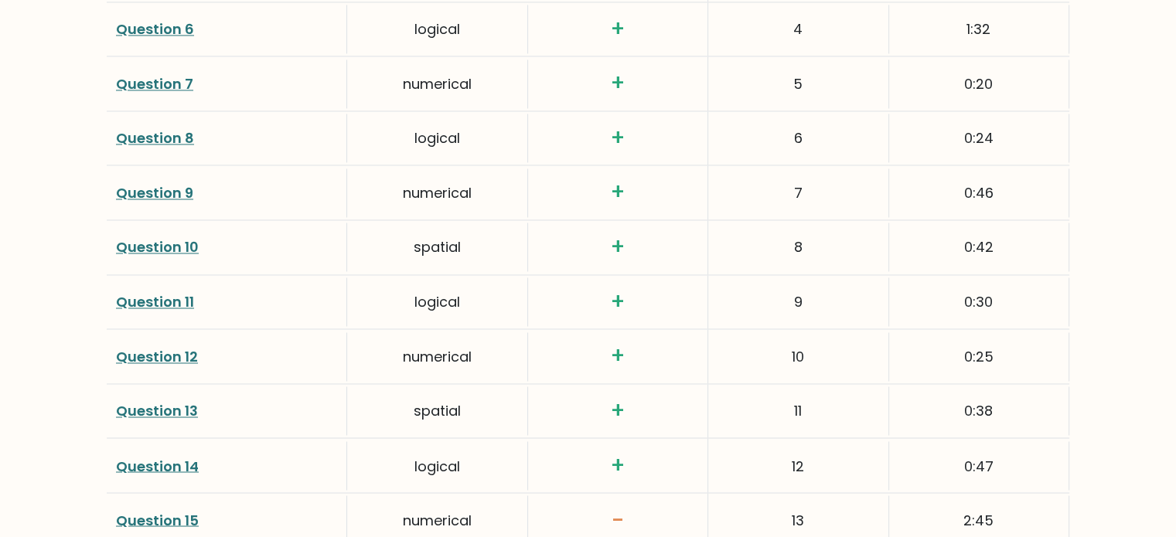
scroll to position [2430, 0]
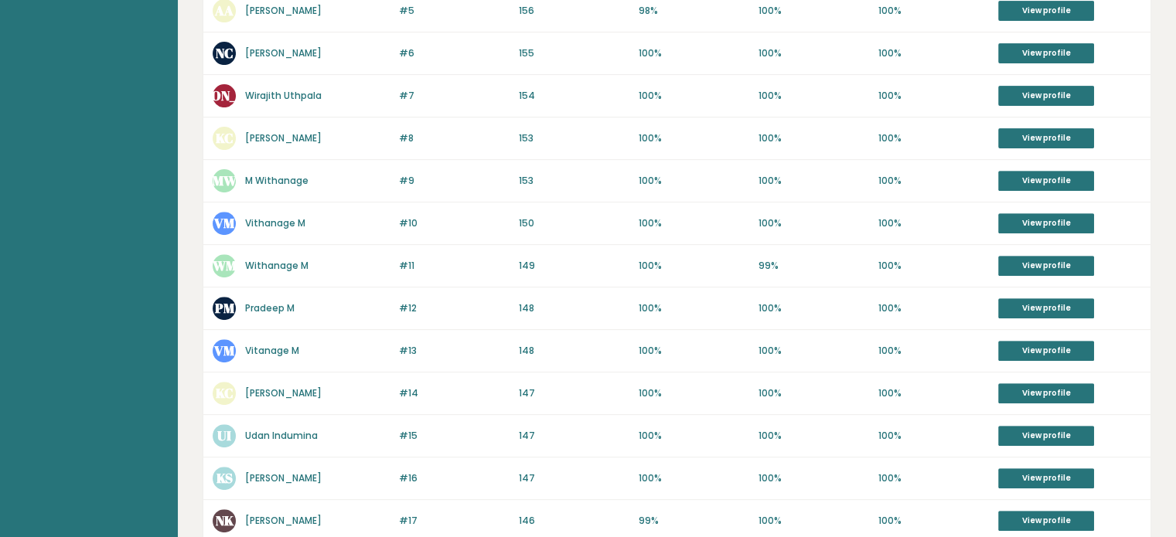
scroll to position [792, 0]
